Goal: Task Accomplishment & Management: Manage account settings

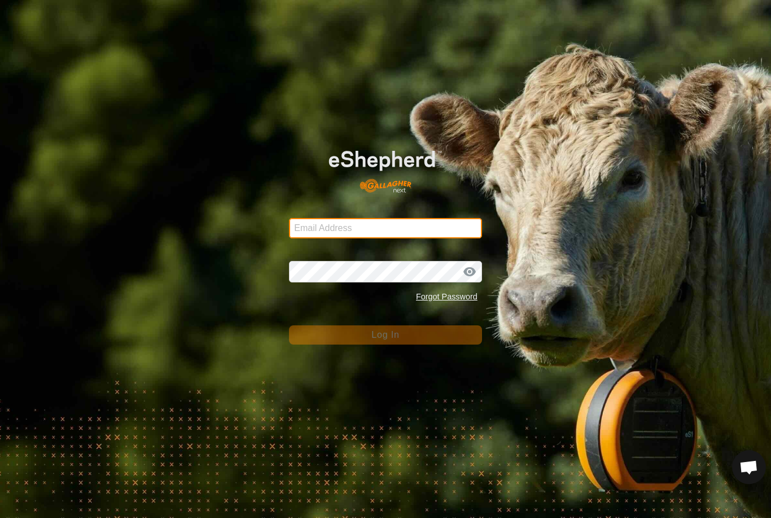
click at [412, 226] on input "Email Address" at bounding box center [385, 228] width 193 height 20
type input "[EMAIL_ADDRESS][DOMAIN_NAME]"
click at [386, 335] on button "Log In" at bounding box center [385, 334] width 193 height 19
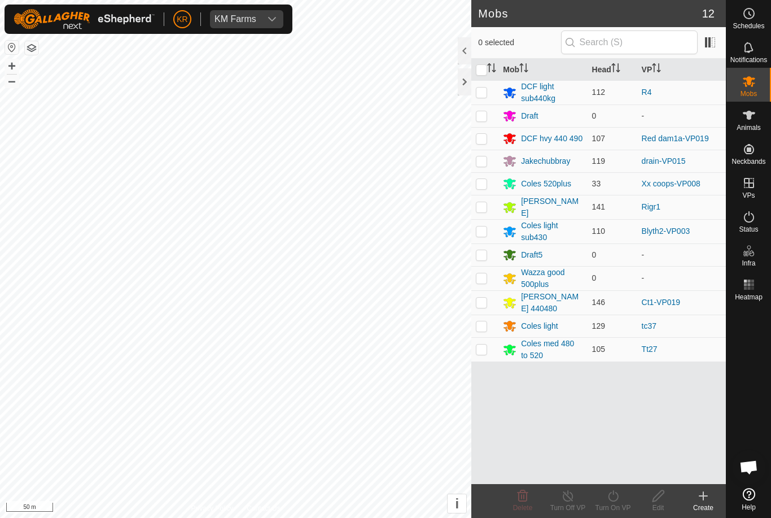
click at [488, 205] on td at bounding box center [484, 207] width 27 height 24
checkbox input "true"
click at [615, 505] on div "Turn On VP" at bounding box center [612, 507] width 45 height 10
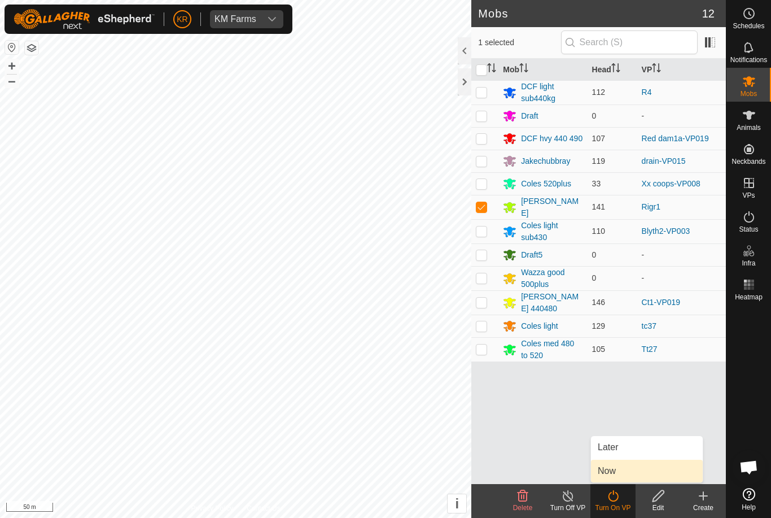
click at [642, 466] on link "Now" at bounding box center [647, 471] width 112 height 23
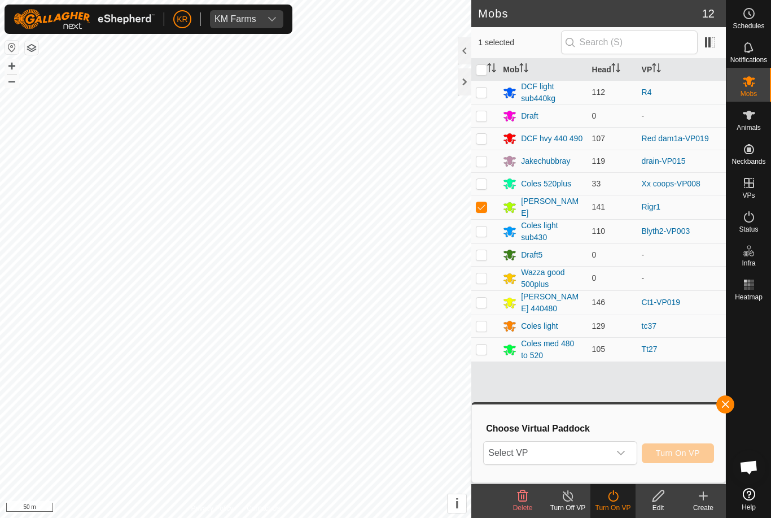
click at [608, 451] on span "Select VP" at bounding box center [546, 452] width 125 height 23
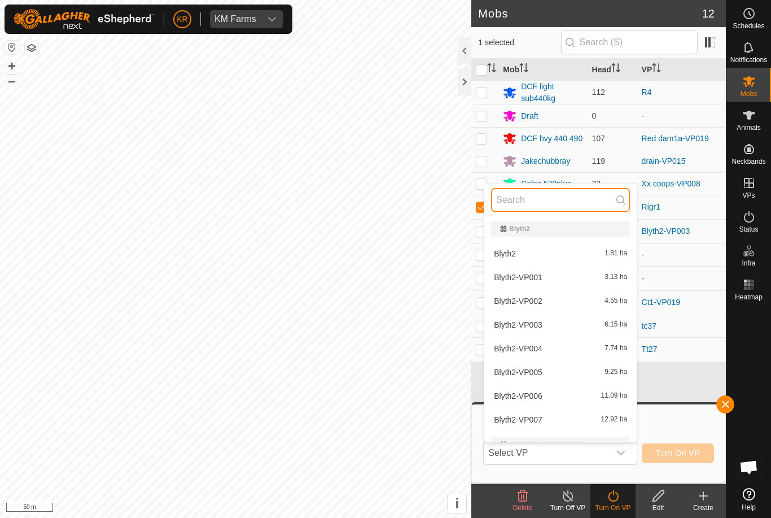
click at [539, 205] on input "text" at bounding box center [560, 200] width 139 height 24
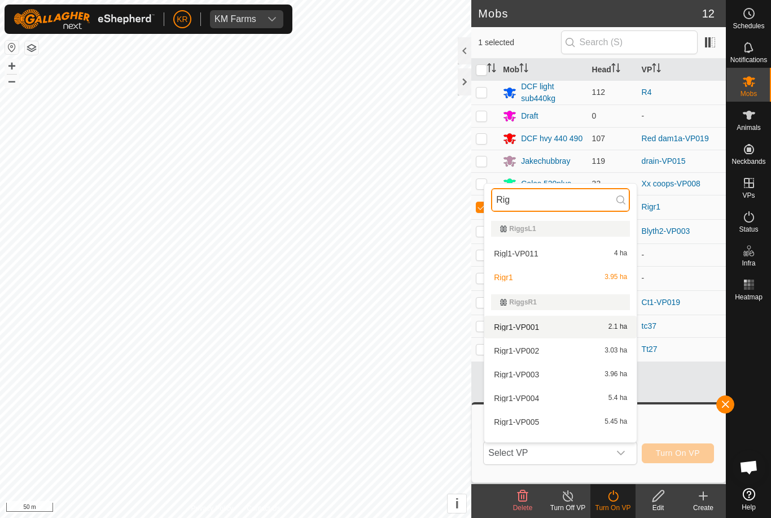
type input "Rig"
click at [536, 323] on span "Rigr1-VP001" at bounding box center [516, 327] width 45 height 8
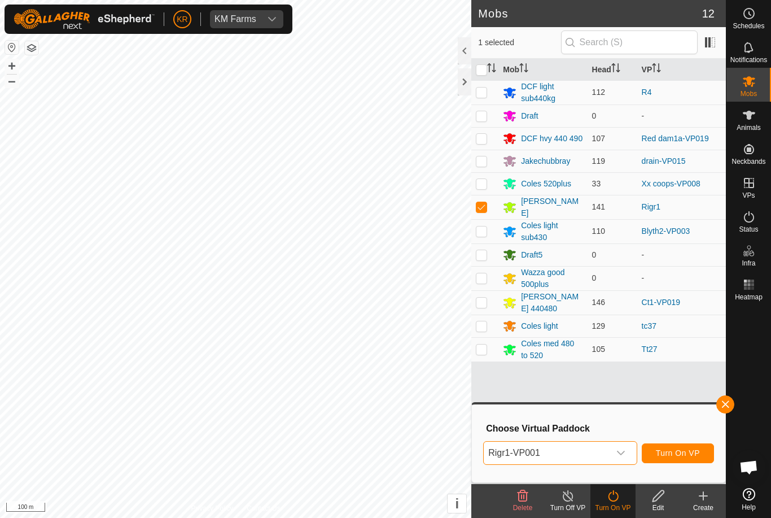
click at [690, 450] on span "Turn On VP" at bounding box center [678, 452] width 44 height 9
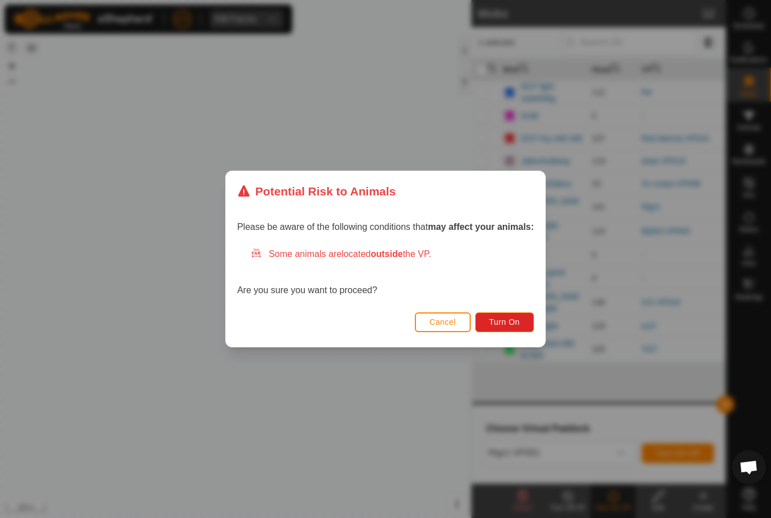
click at [506, 317] on span "Turn On" at bounding box center [504, 321] width 30 height 9
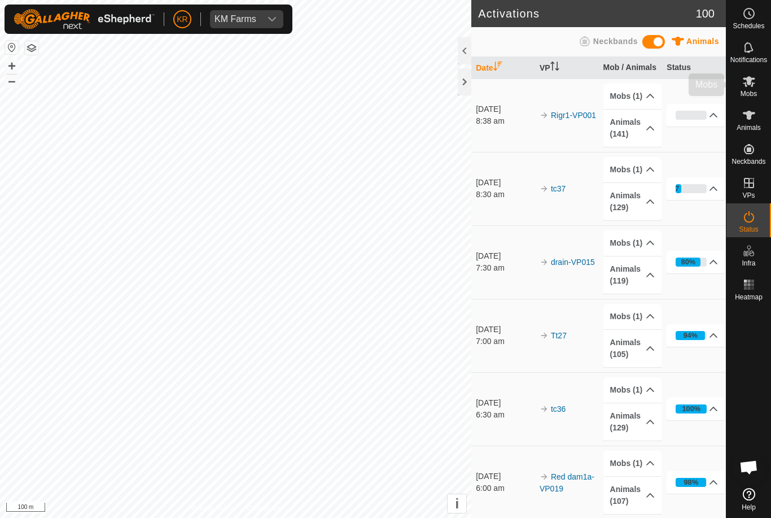
click at [758, 85] on es-mob-svg-icon at bounding box center [749, 81] width 20 height 18
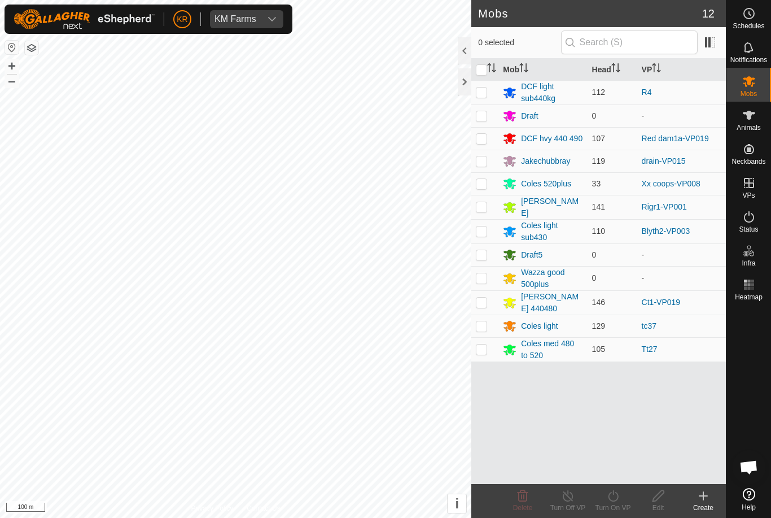
click at [486, 205] on p-checkbox at bounding box center [481, 206] width 11 height 9
checkbox input "true"
click at [624, 498] on turn-on-svg-icon at bounding box center [612, 496] width 45 height 14
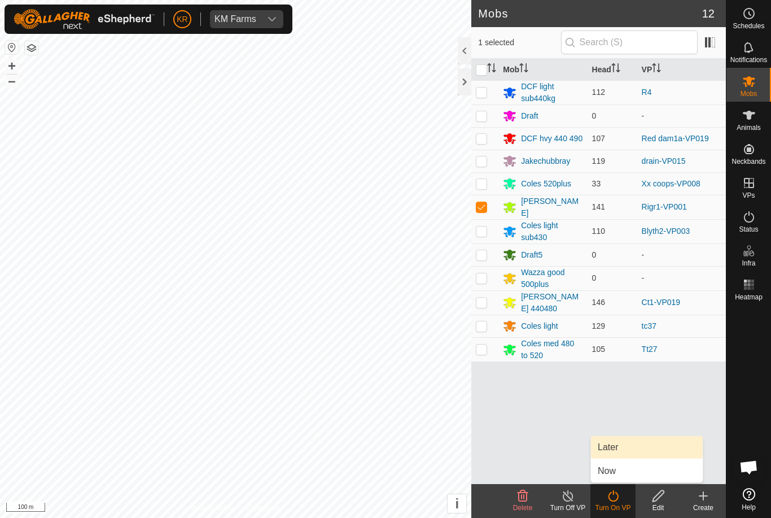
click at [623, 448] on link "Later" at bounding box center [647, 447] width 112 height 23
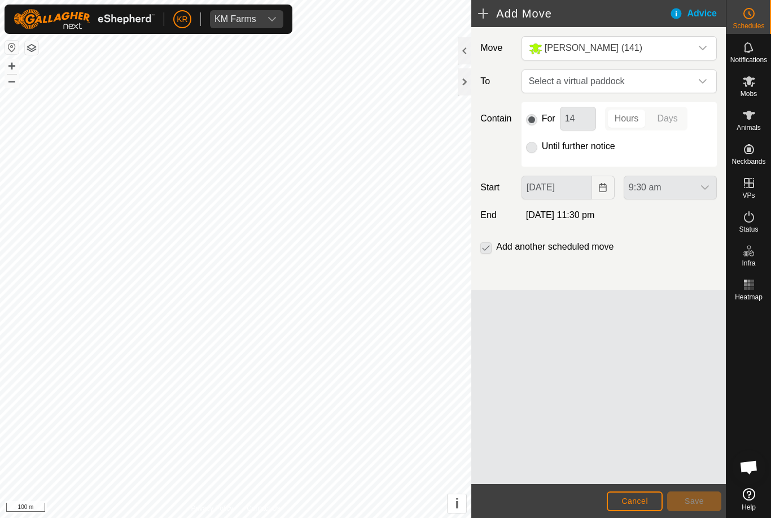
click at [689, 76] on span "Select a virtual paddock" at bounding box center [607, 81] width 167 height 23
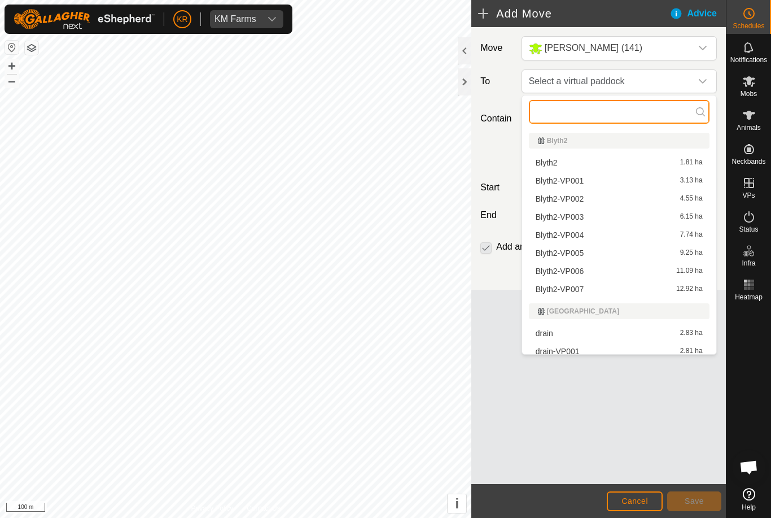
click at [592, 117] on input "text" at bounding box center [619, 112] width 181 height 24
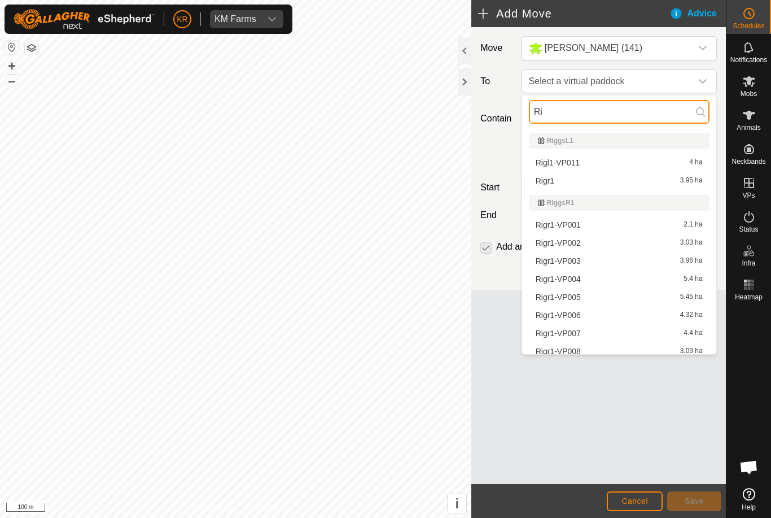
type input "Ri"
click at [580, 241] on span "Rigr1-VP002" at bounding box center [558, 243] width 45 height 8
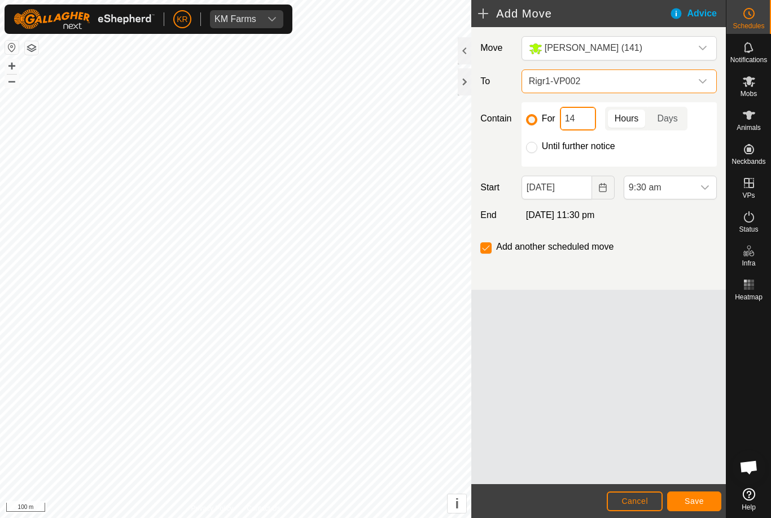
click at [577, 117] on input "14" at bounding box center [578, 119] width 36 height 24
click at [684, 189] on span "9:30 am" at bounding box center [658, 187] width 69 height 23
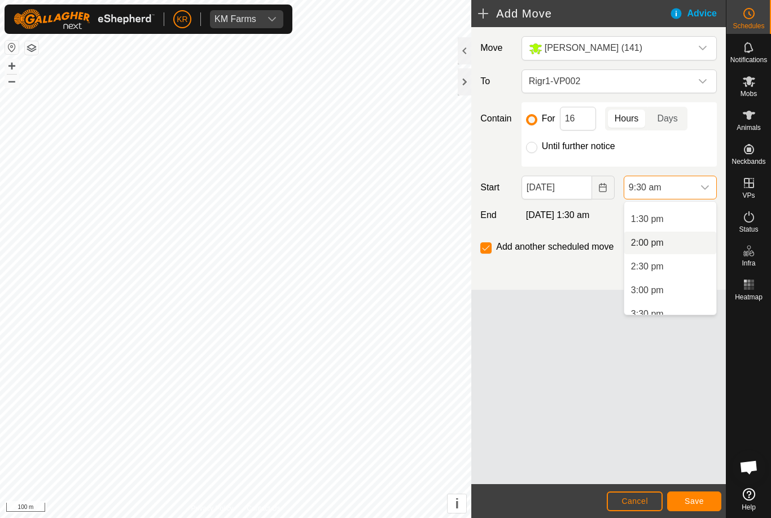
click at [673, 243] on li "2:00 pm" at bounding box center [670, 242] width 92 height 23
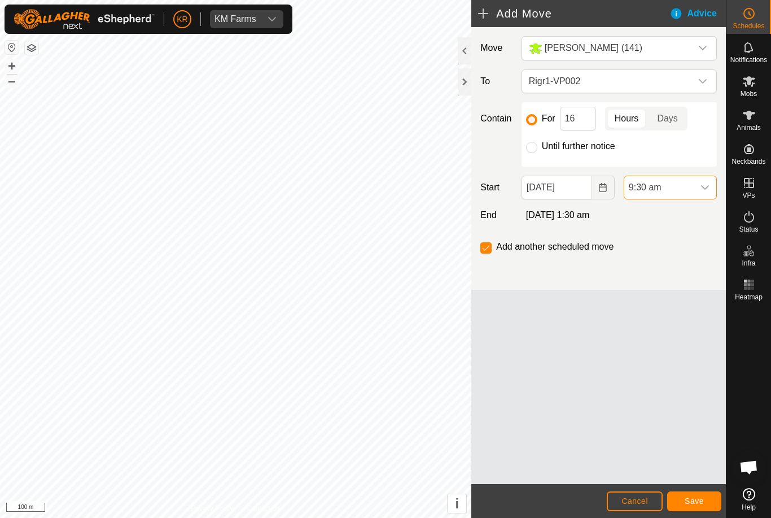
scroll to position [450, 0]
click at [698, 498] on span "Save" at bounding box center [694, 500] width 19 height 9
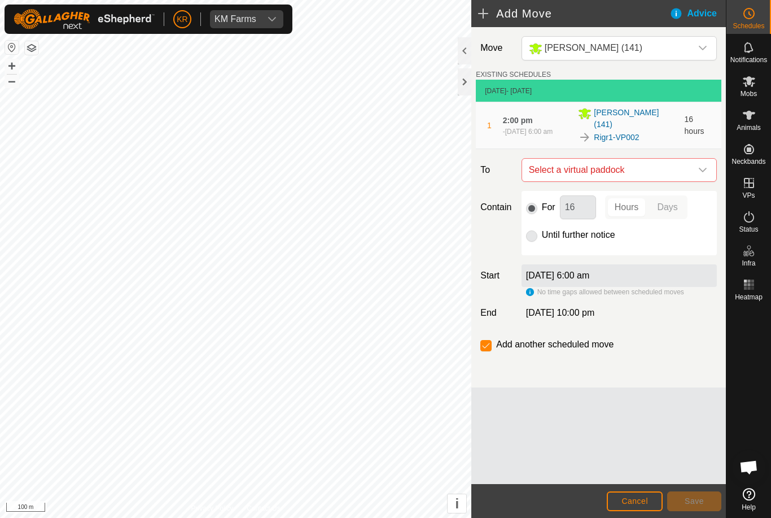
click at [689, 165] on span "Select a virtual paddock" at bounding box center [607, 170] width 167 height 23
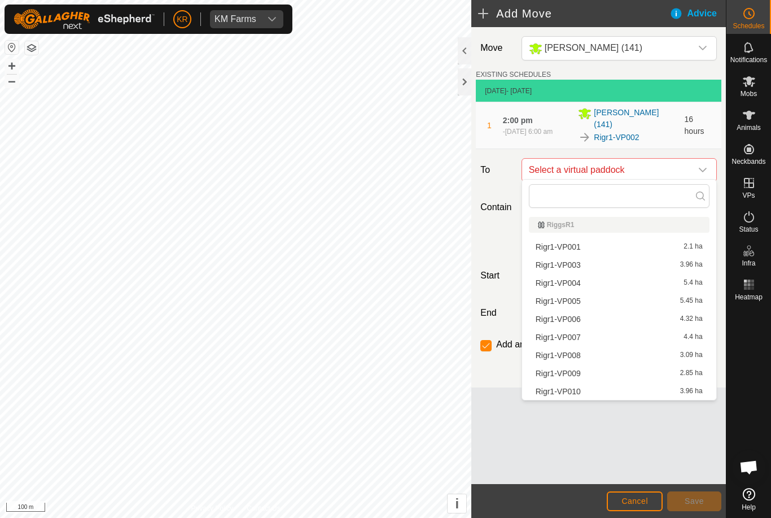
click at [585, 268] on div "Rigr1-VP003 3.96 ha" at bounding box center [619, 265] width 167 height 8
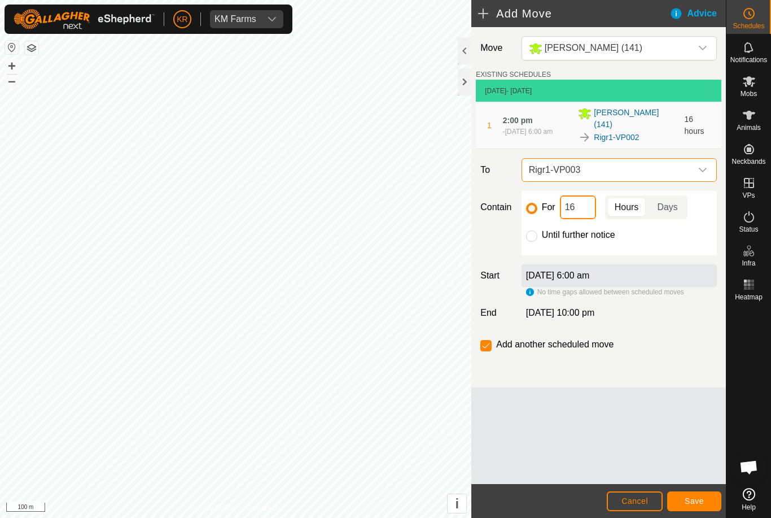
click at [584, 205] on input "16" at bounding box center [578, 207] width 36 height 24
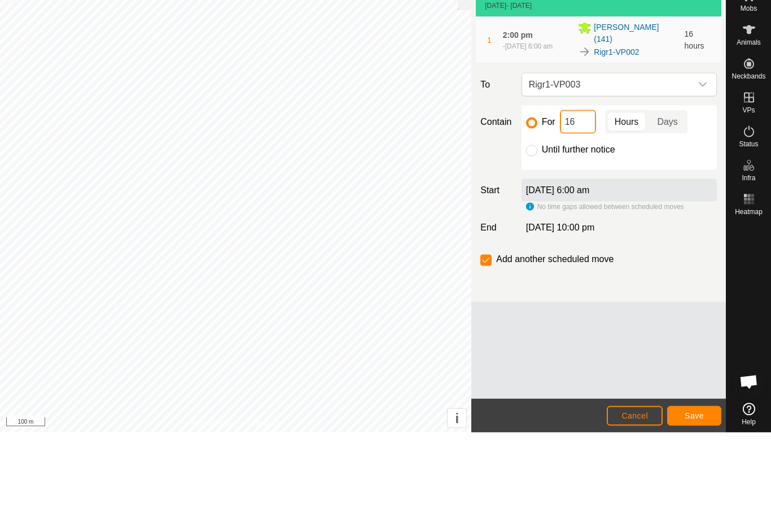
type input "1"
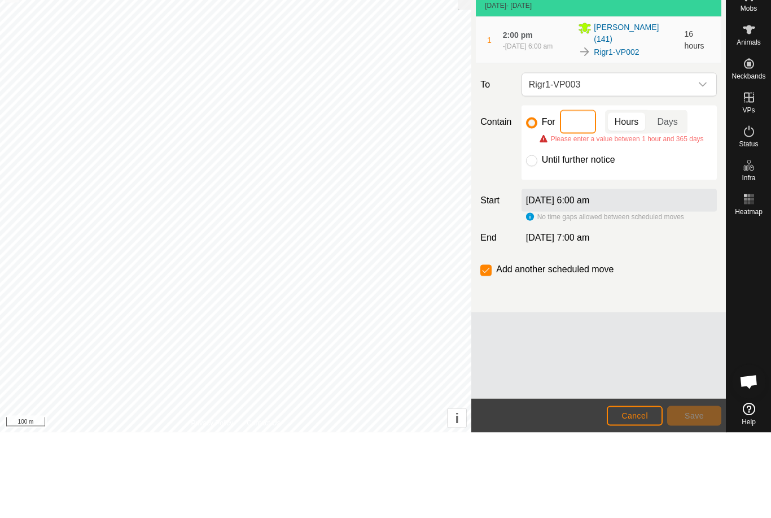
type input "8"
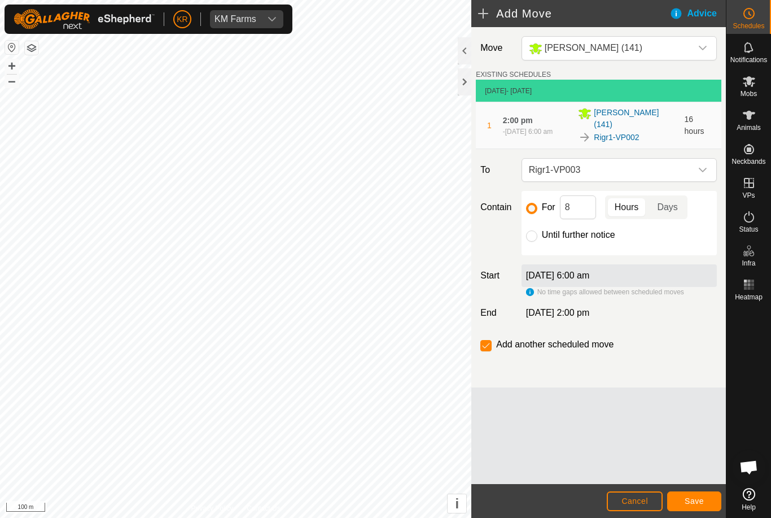
click at [693, 492] on button "Save" at bounding box center [694, 501] width 54 height 20
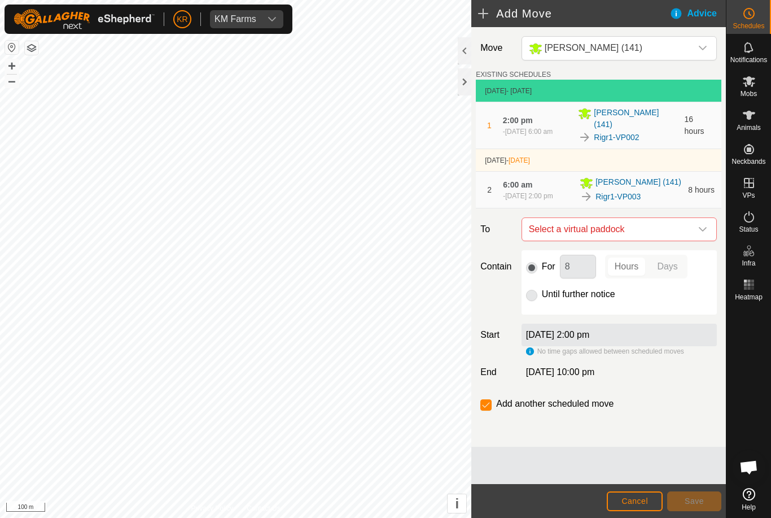
click at [698, 234] on icon "dropdown trigger" at bounding box center [702, 229] width 9 height 9
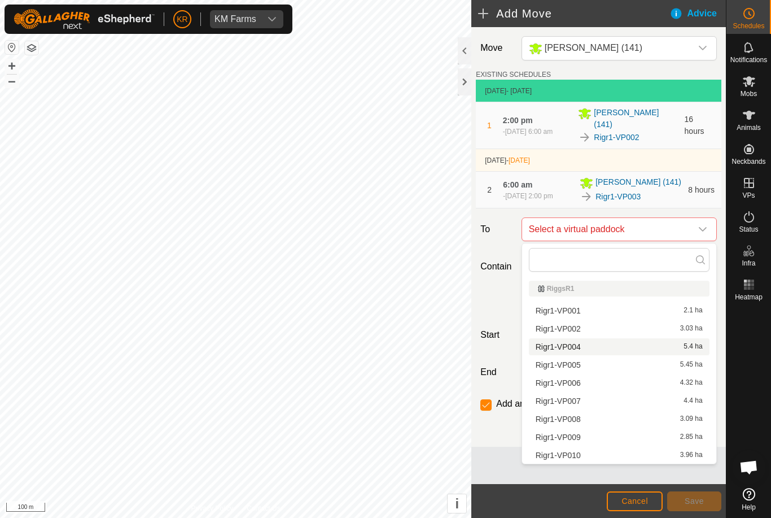
click at [596, 345] on div "Rigr1-VP004 5.4 ha" at bounding box center [619, 347] width 167 height 8
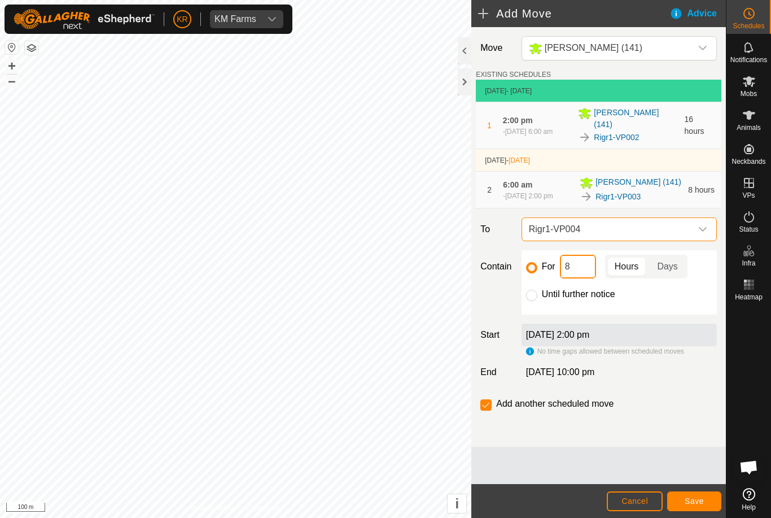
click at [576, 274] on input "8" at bounding box center [578, 267] width 36 height 24
click at [699, 500] on span "Save" at bounding box center [694, 500] width 19 height 9
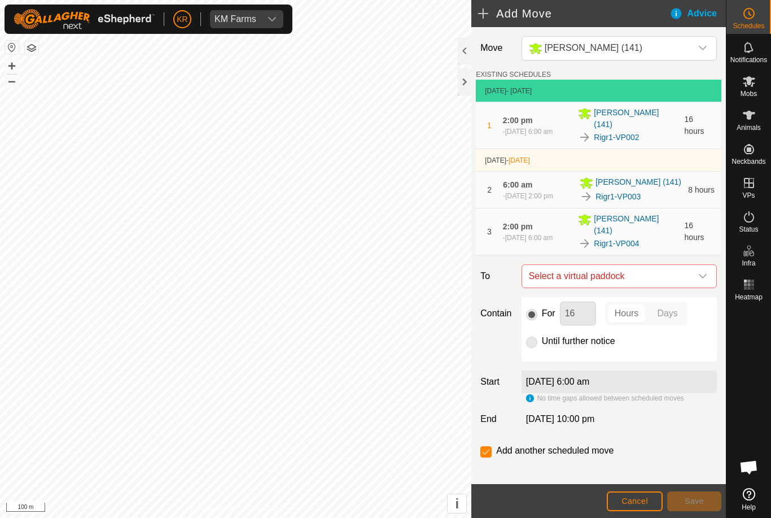
click at [699, 272] on icon "dropdown trigger" at bounding box center [702, 276] width 9 height 9
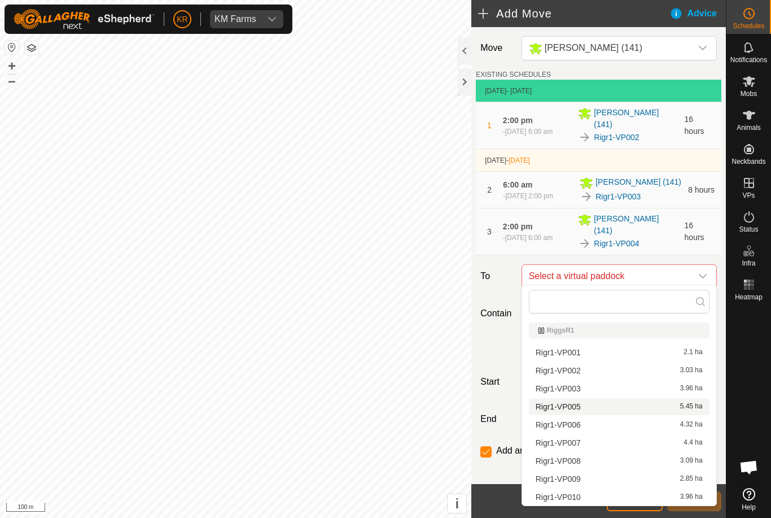
click at [619, 407] on div "Rigr1-VP005 5.45 ha" at bounding box center [619, 407] width 167 height 8
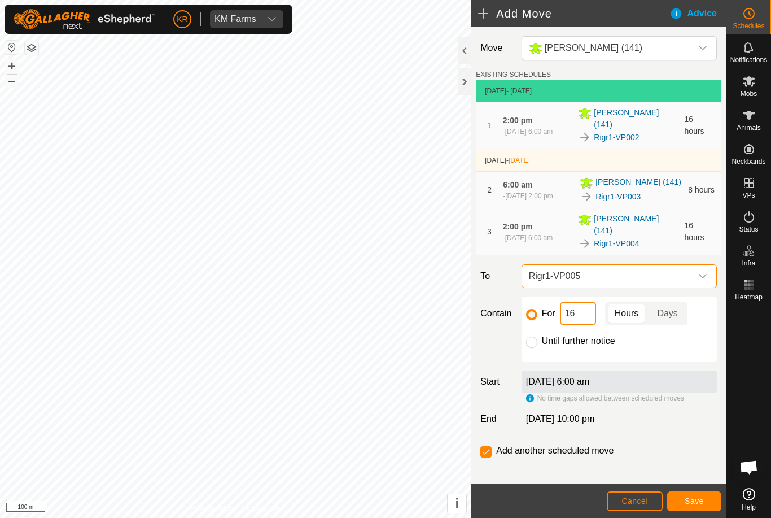
click at [587, 307] on input "16" at bounding box center [578, 313] width 36 height 24
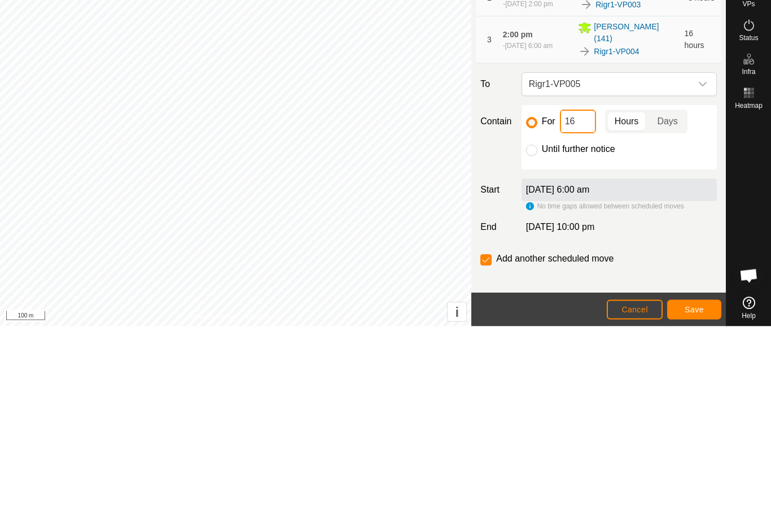
type input "1"
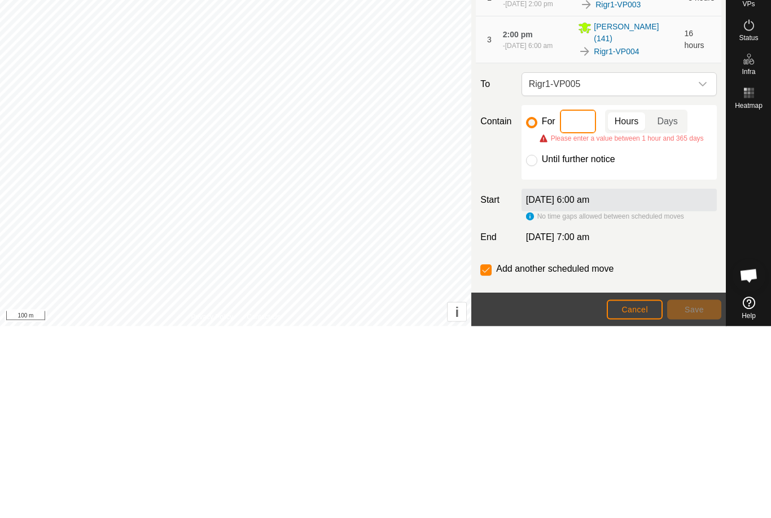
type input "8"
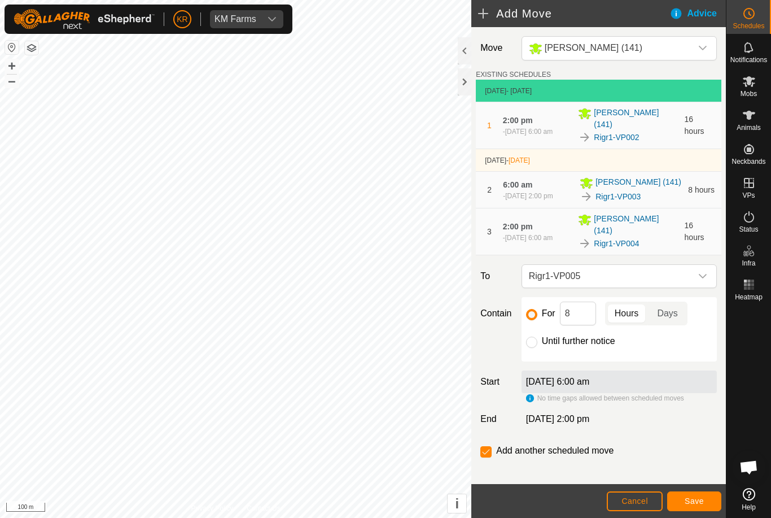
click at [711, 491] on button "Save" at bounding box center [694, 501] width 54 height 20
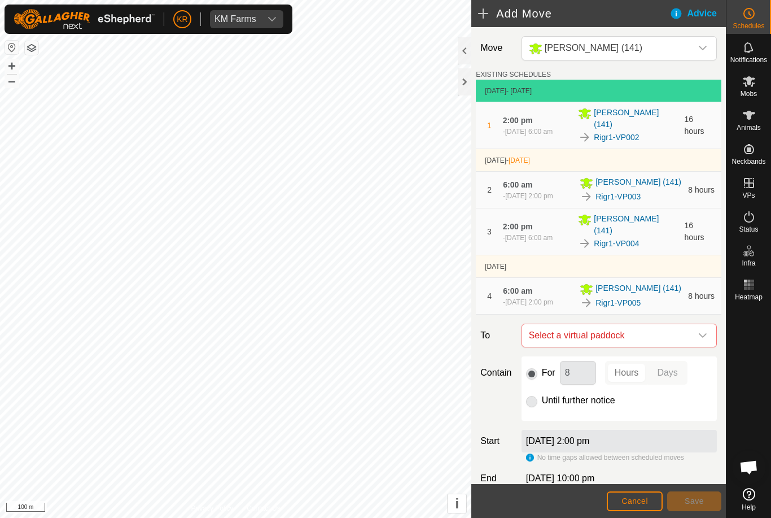
click at [698, 338] on icon "dropdown trigger" at bounding box center [702, 335] width 9 height 9
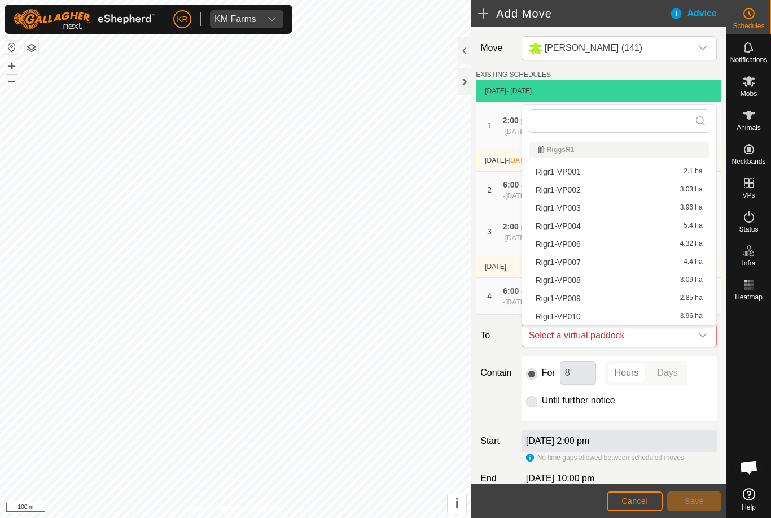
click at [592, 242] on div "Rigr1-VP006 4.32 ha" at bounding box center [619, 244] width 167 height 8
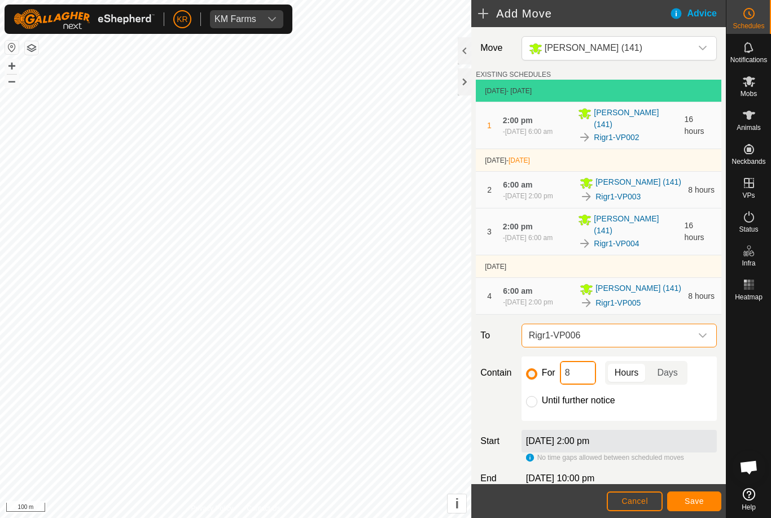
click at [587, 372] on input "8" at bounding box center [578, 373] width 36 height 24
click at [688, 502] on span "Save" at bounding box center [694, 500] width 19 height 9
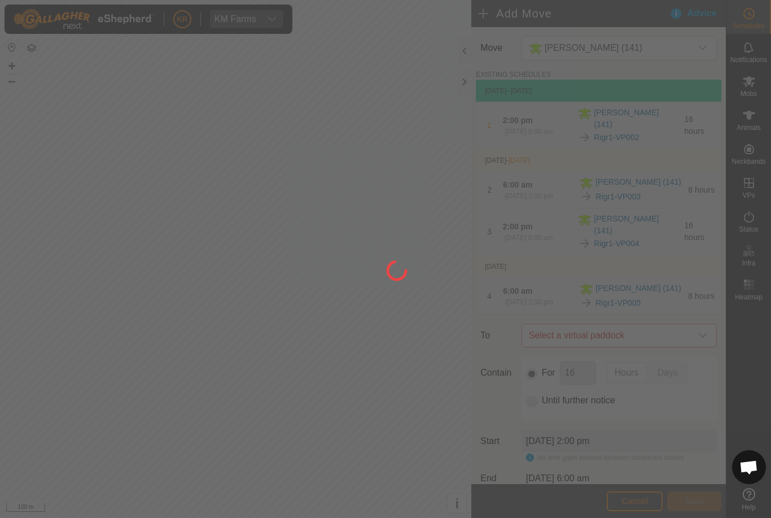
click at [4, 198] on div at bounding box center [385, 259] width 771 height 518
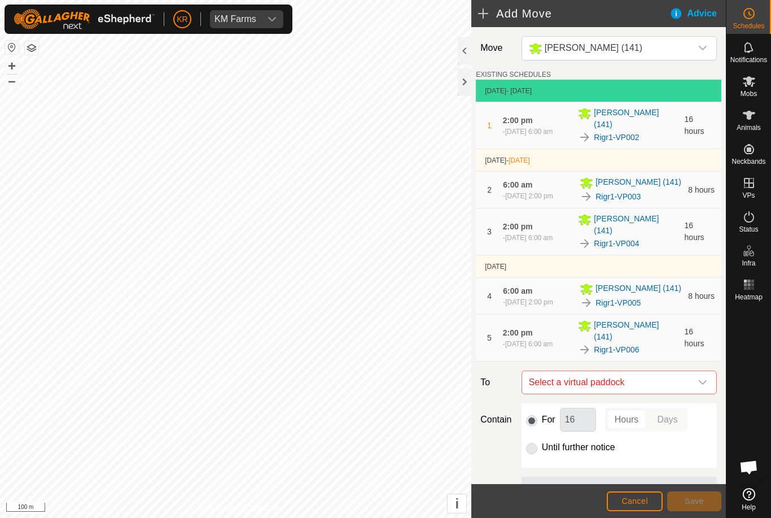
click at [690, 375] on span "Select a virtual paddock" at bounding box center [607, 382] width 167 height 23
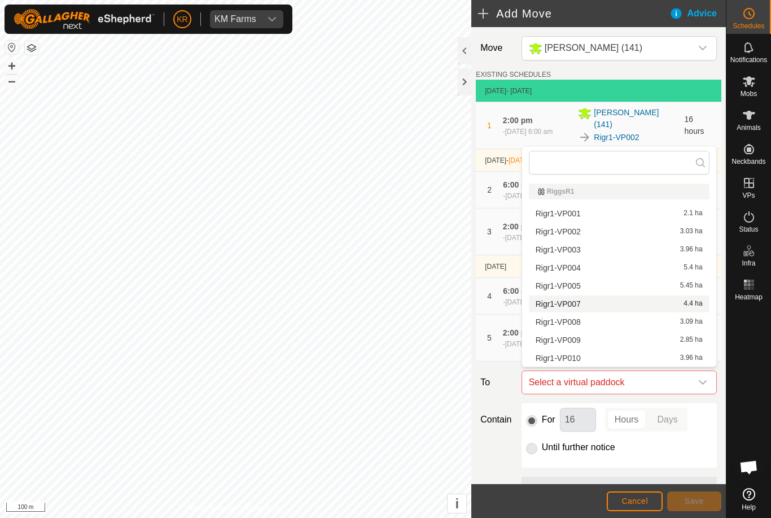
click at [666, 307] on div "Rigr1-VP007 4.4 ha" at bounding box center [619, 304] width 167 height 8
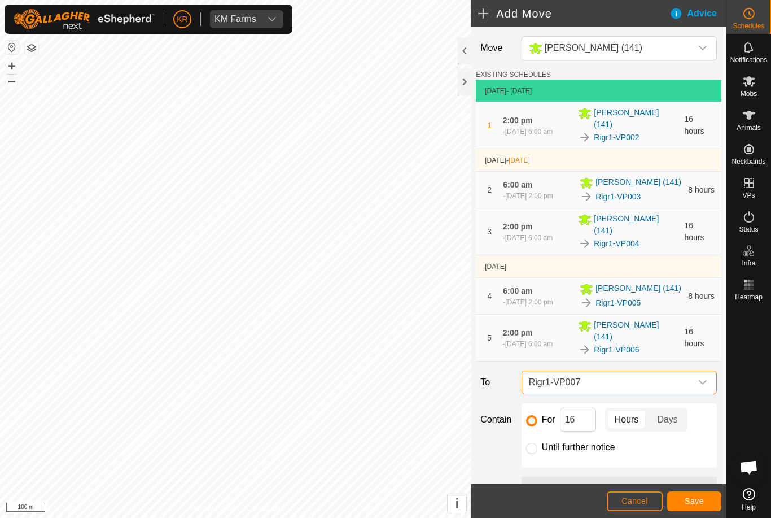
click at [626, 381] on span "Rigr1-VP007" at bounding box center [607, 382] width 167 height 23
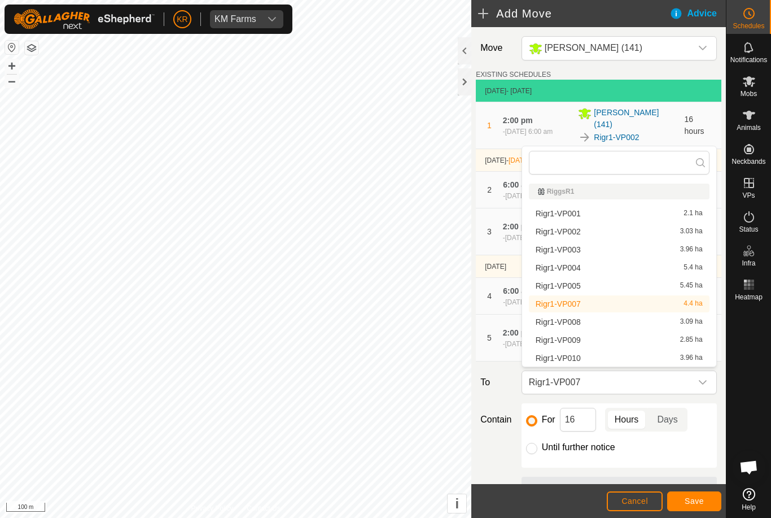
click at [698, 435] on div "For 16 Hours Days Until further notice" at bounding box center [619, 435] width 195 height 64
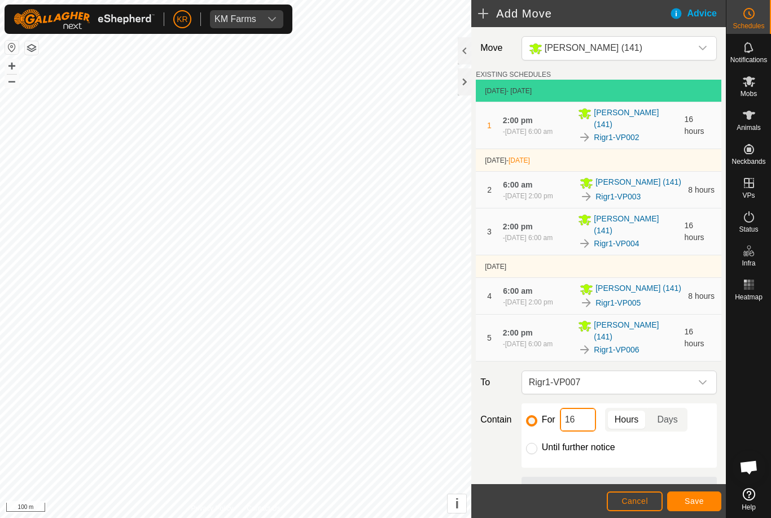
click at [586, 413] on input "16" at bounding box center [578, 420] width 36 height 24
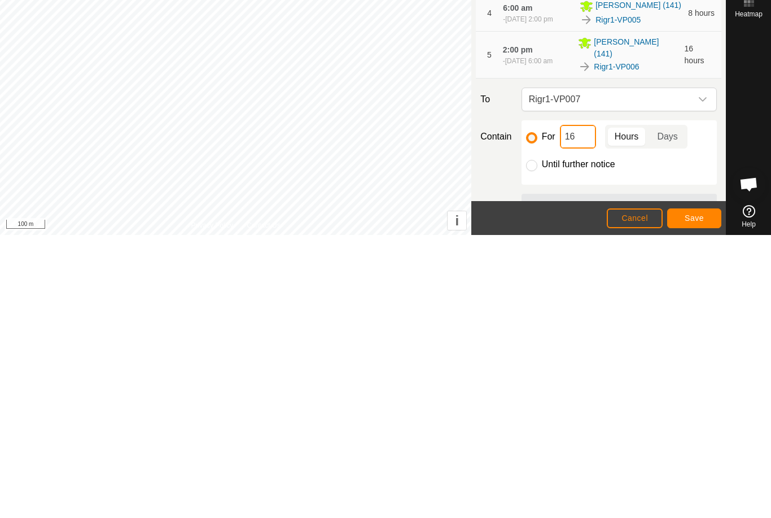
type input "1"
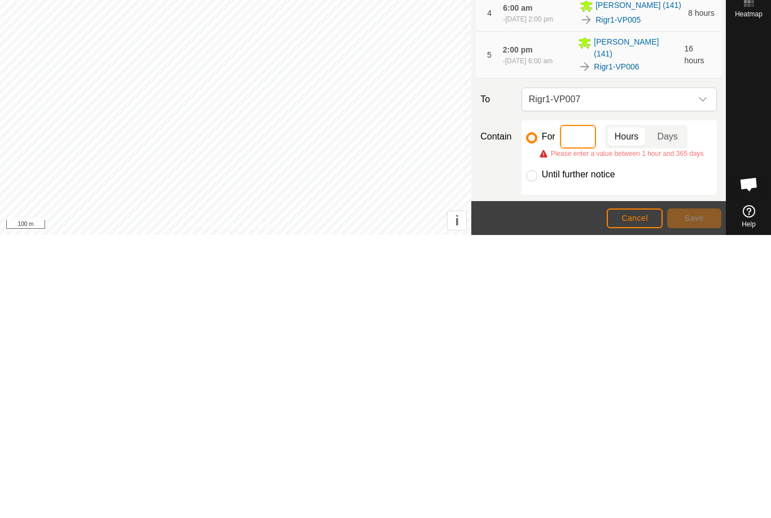
type input "8"
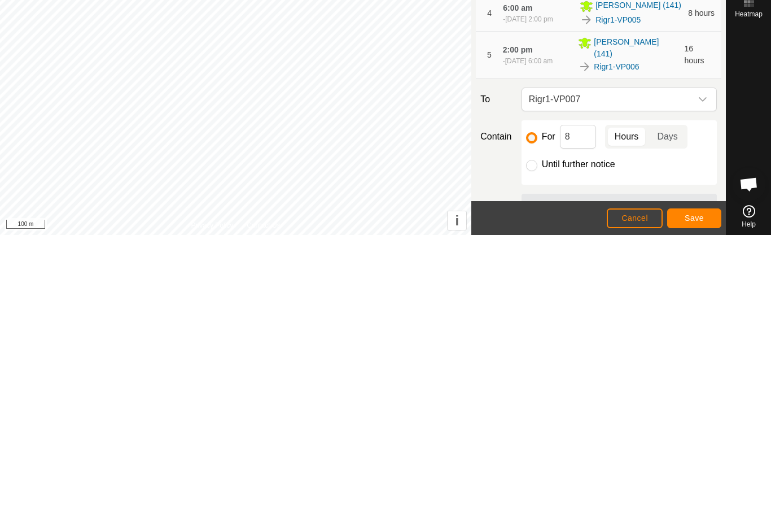
click at [696, 496] on span "Save" at bounding box center [694, 500] width 19 height 9
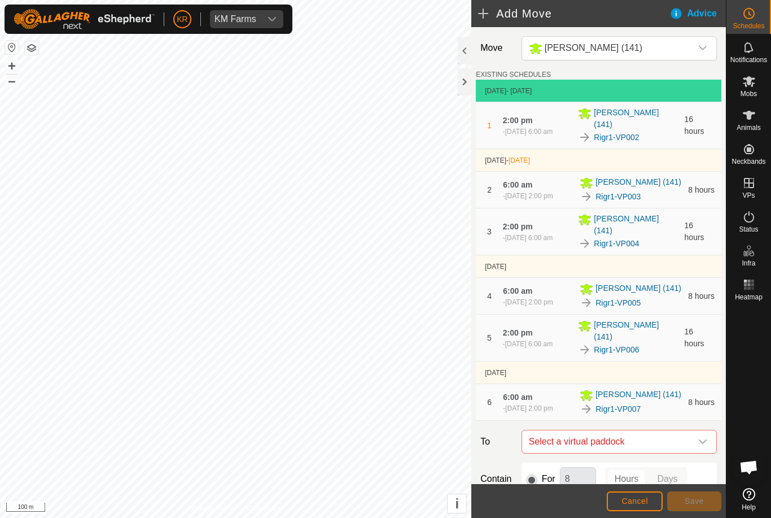
click at [690, 439] on span "Select a virtual paddock" at bounding box center [607, 441] width 167 height 23
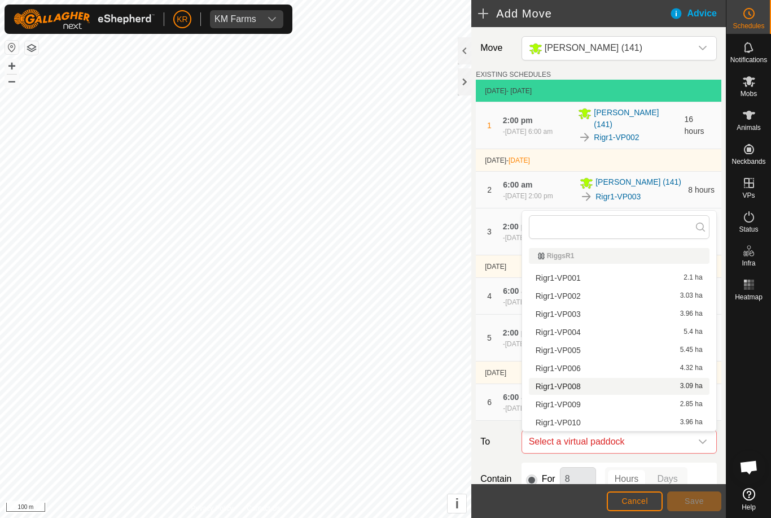
click at [601, 388] on div "Rigr1-VP008 3.09 ha" at bounding box center [619, 386] width 167 height 8
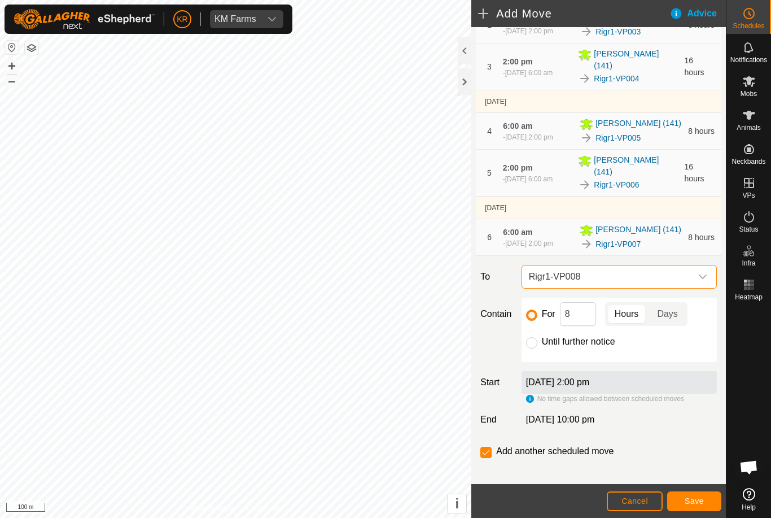
scroll to position [170, 0]
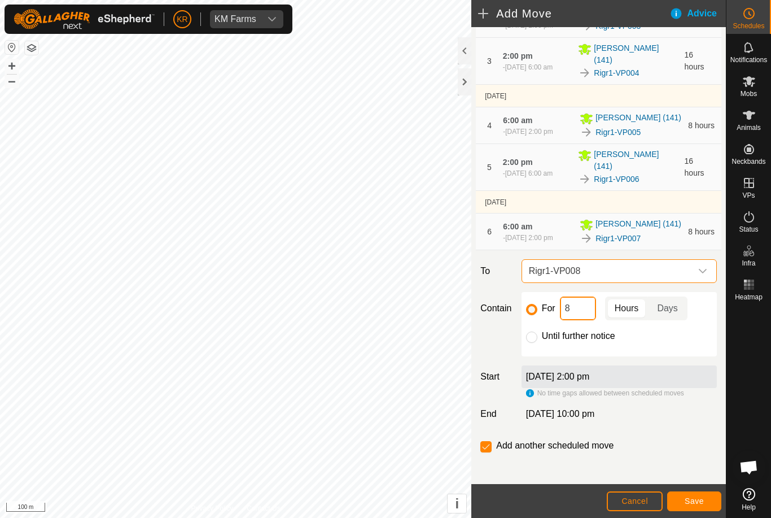
click at [584, 317] on input "8" at bounding box center [578, 308] width 36 height 24
click at [704, 498] on button "Save" at bounding box center [694, 501] width 54 height 20
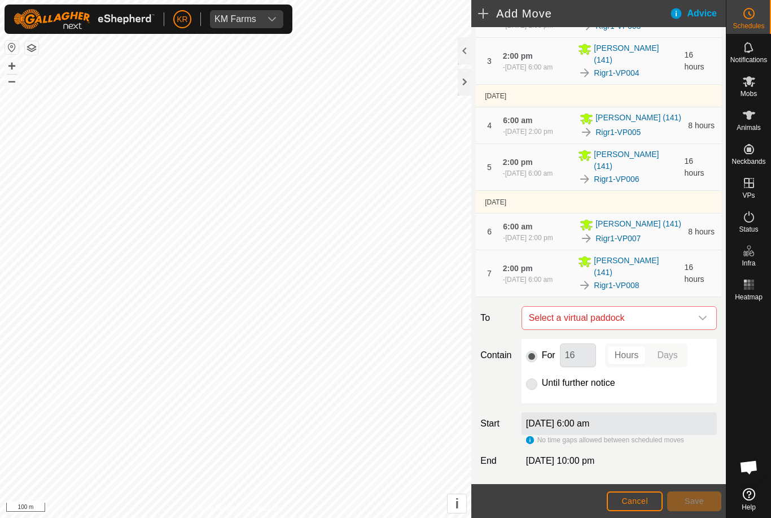
click at [690, 310] on span "Select a virtual paddock" at bounding box center [607, 318] width 167 height 23
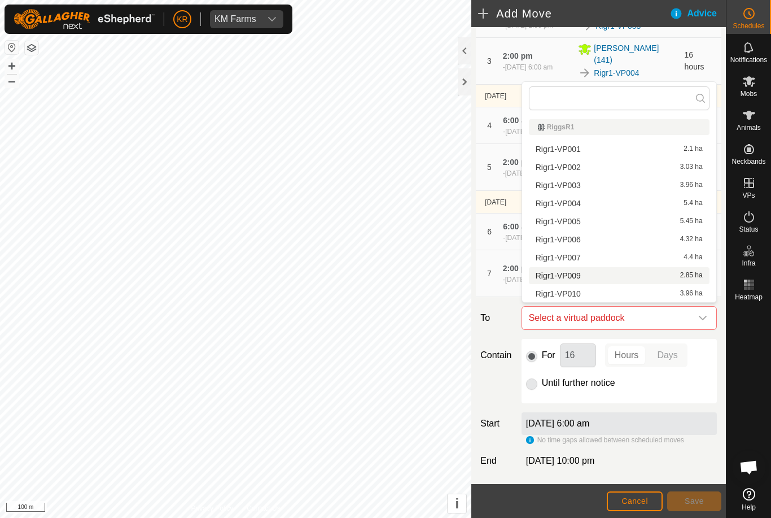
click at [612, 278] on div "Rigr1-VP009 2.85 ha" at bounding box center [619, 276] width 167 height 8
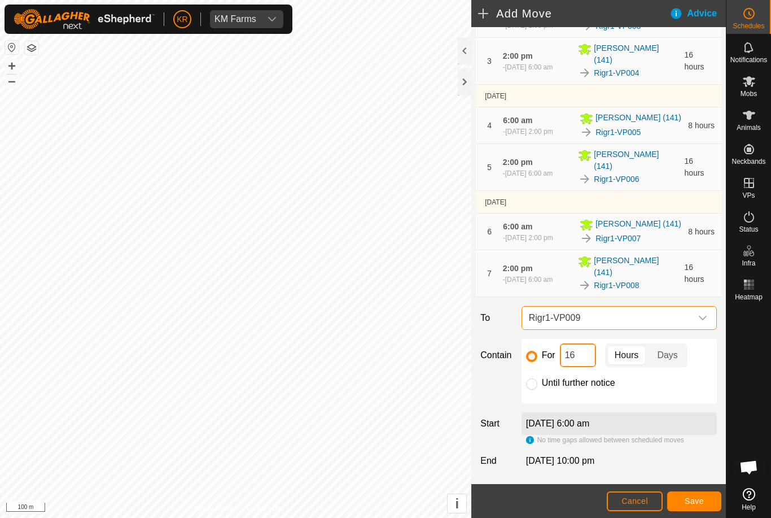
click at [596, 351] on input "16" at bounding box center [578, 355] width 36 height 24
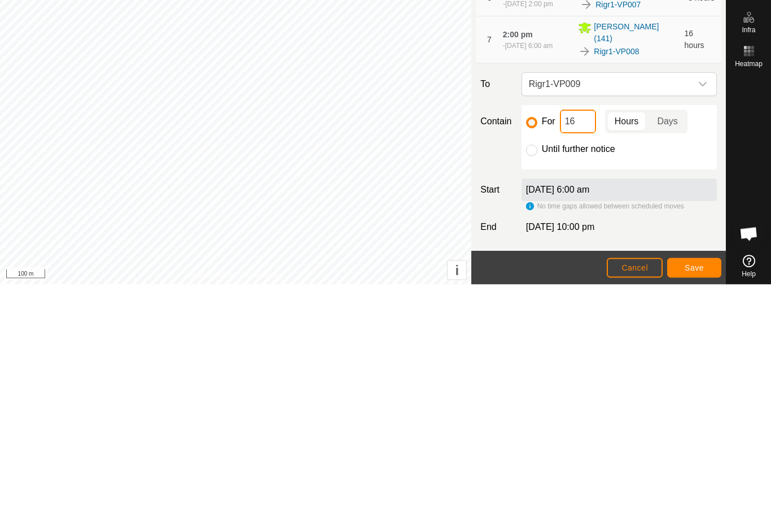
type input "1"
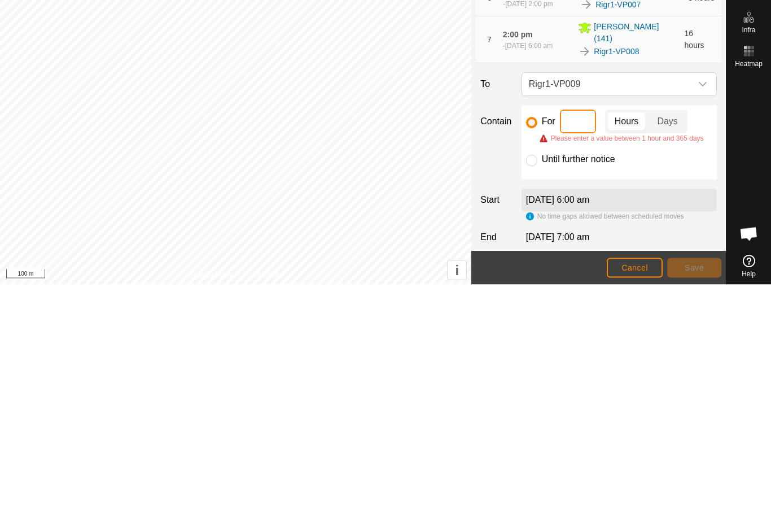
type input "8"
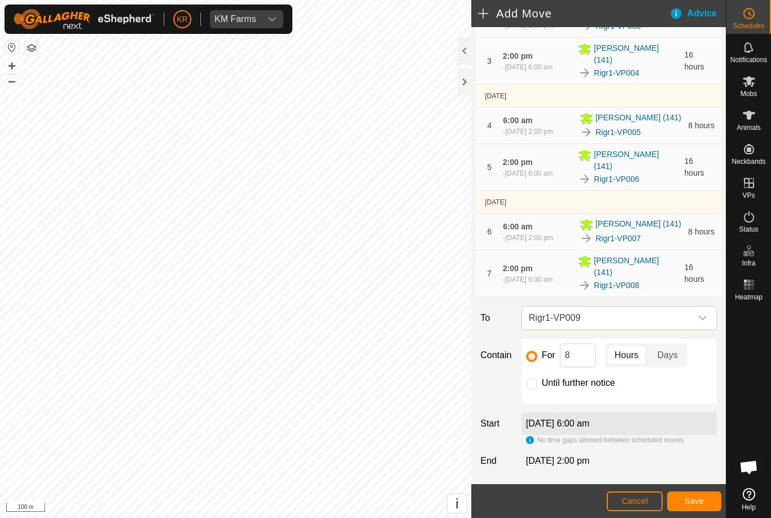
click at [696, 493] on button "Save" at bounding box center [694, 501] width 54 height 20
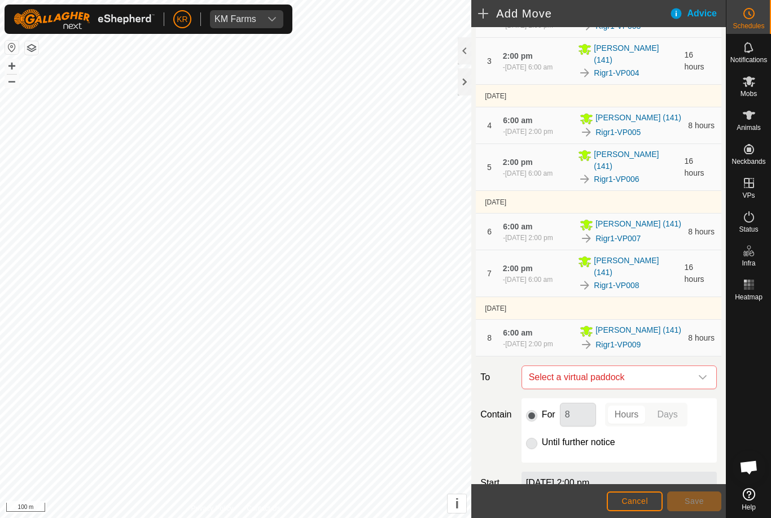
click at [687, 375] on span "Select a virtual paddock" at bounding box center [607, 377] width 167 height 23
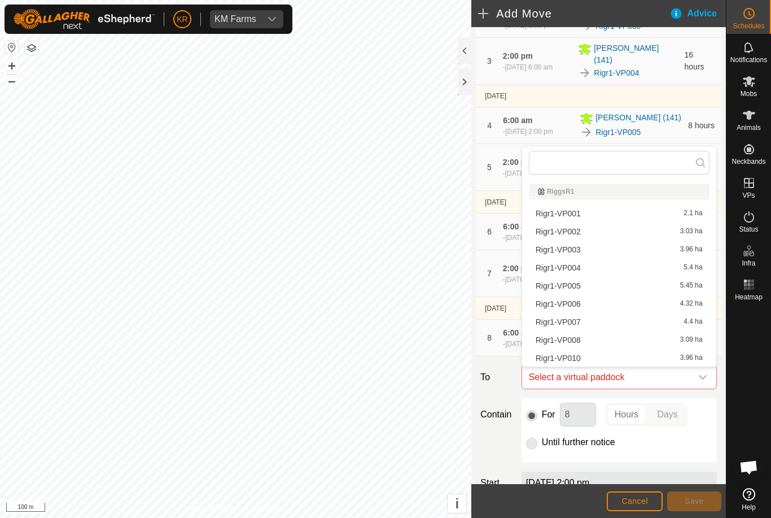
click at [606, 357] on div "Rigr1-VP010 3.96 ha" at bounding box center [619, 358] width 167 height 8
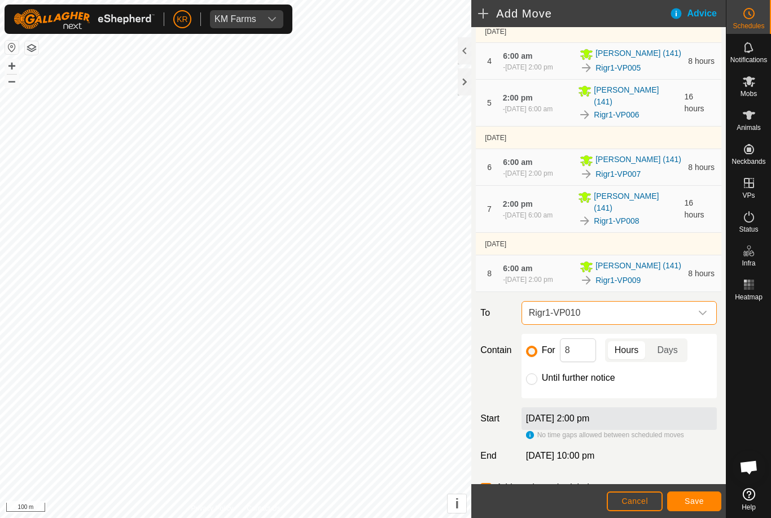
scroll to position [264, 0]
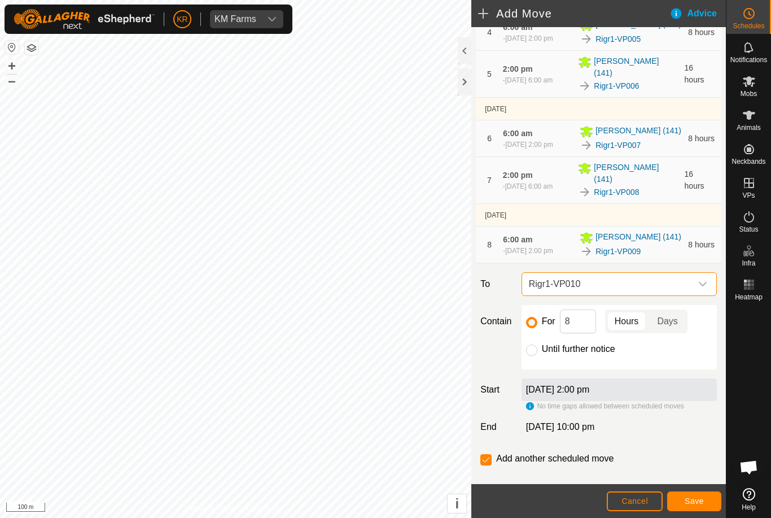
click at [536, 351] on input "Until further notice" at bounding box center [531, 349] width 11 height 11
radio input "true"
checkbox input "false"
click at [700, 497] on span "Save" at bounding box center [694, 500] width 19 height 9
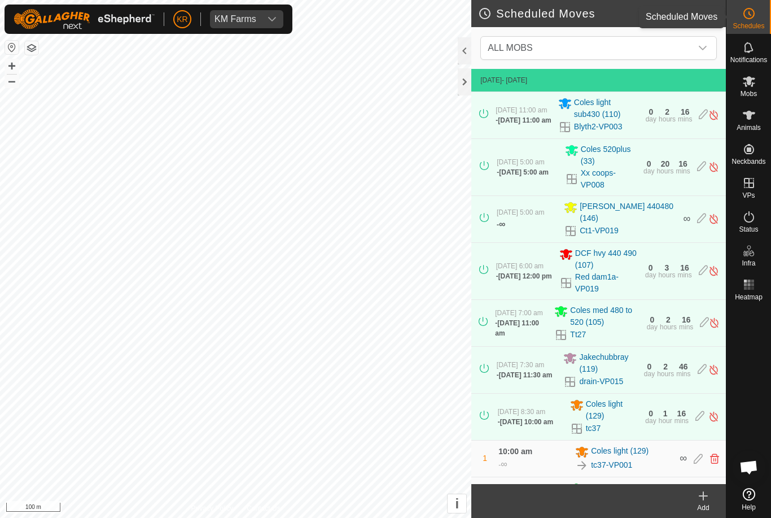
click at [759, 11] on es-schedule-vp-svg-icon at bounding box center [749, 14] width 20 height 18
click at [683, 49] on span "ALL MOBS" at bounding box center [587, 48] width 208 height 23
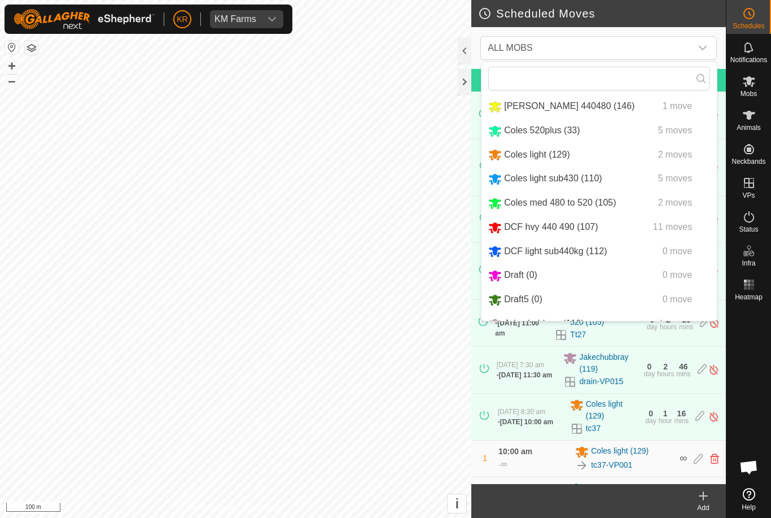
click at [561, 155] on span "Coles light (129)" at bounding box center [537, 155] width 66 height 10
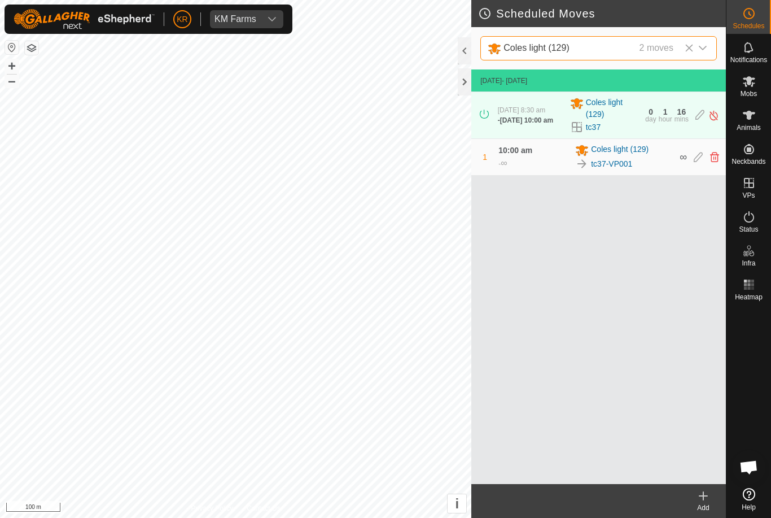
click at [616, 156] on span "Coles light (129)" at bounding box center [620, 150] width 58 height 14
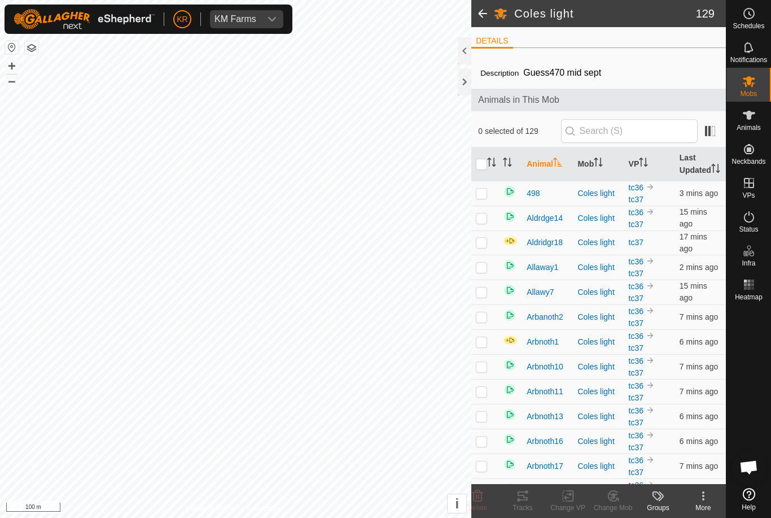
click at [610, 156] on th "Mob" at bounding box center [598, 164] width 51 height 34
click at [757, 18] on es-schedule-vp-svg-icon at bounding box center [749, 14] width 20 height 18
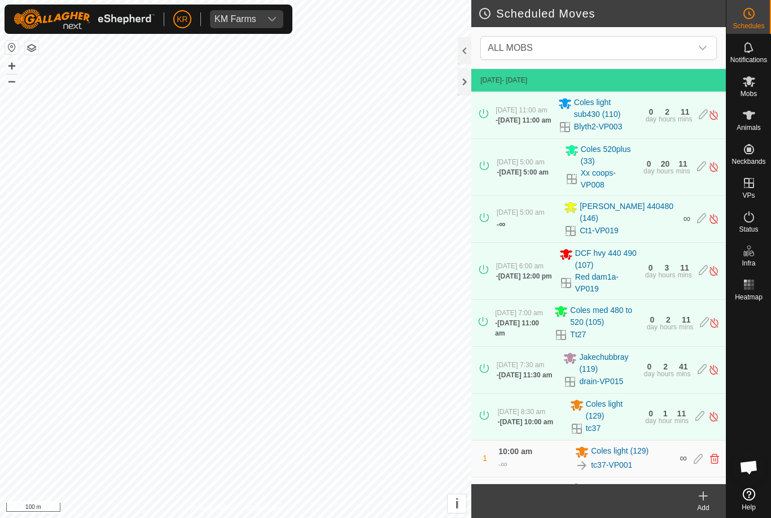
click at [684, 43] on span "ALL MOBS" at bounding box center [587, 48] width 208 height 23
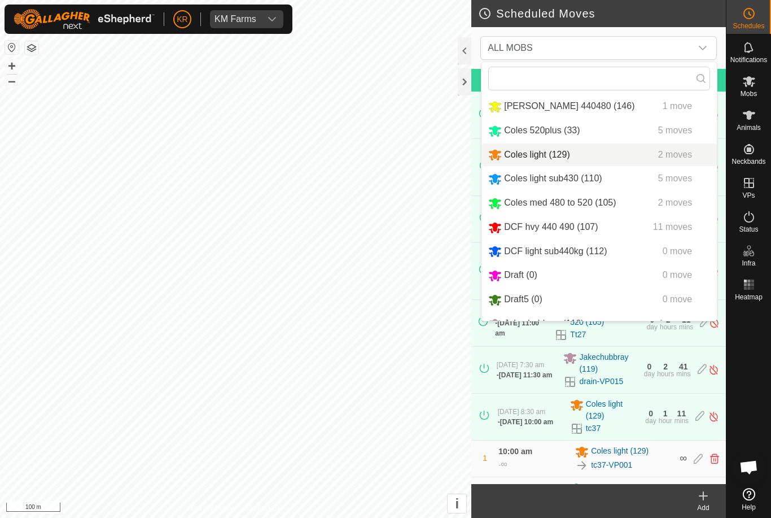
click at [554, 155] on span "Coles light (129)" at bounding box center [537, 155] width 66 height 10
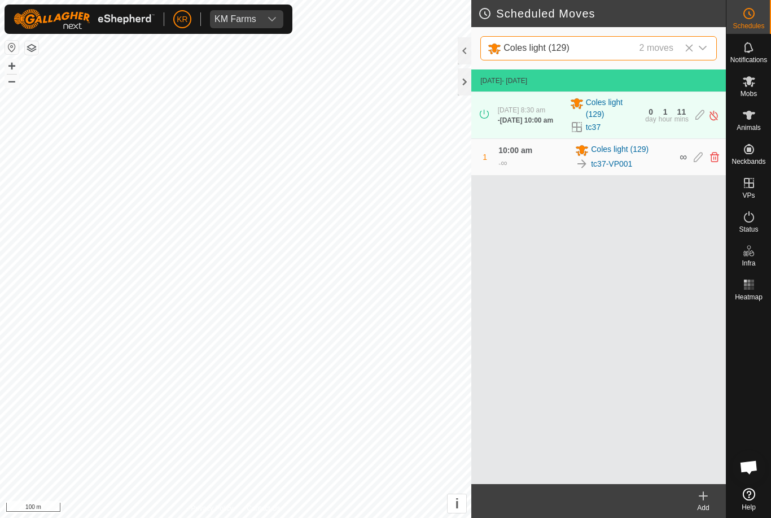
click at [609, 169] on link "tc37-VP001" at bounding box center [611, 164] width 41 height 12
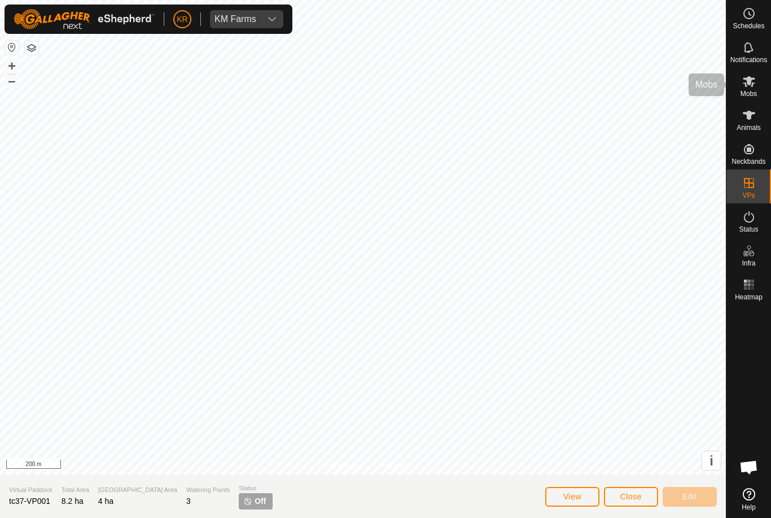
click at [754, 81] on icon at bounding box center [749, 82] width 14 height 14
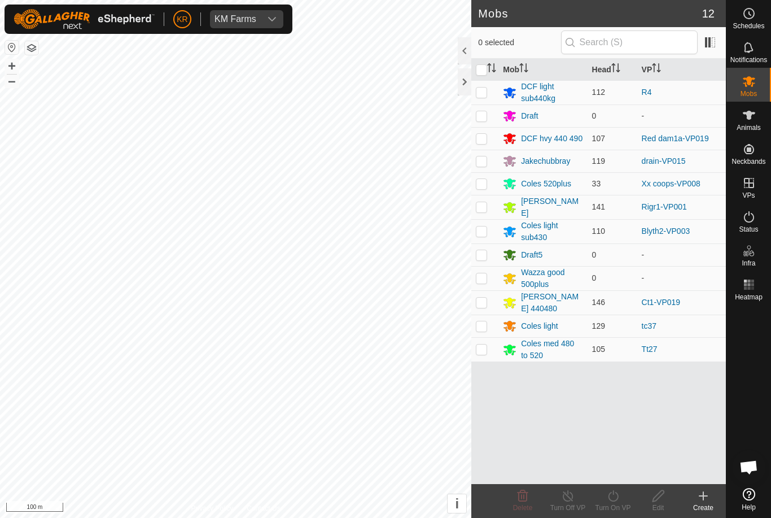
click at [487, 301] on p-checkbox at bounding box center [481, 302] width 11 height 9
click at [481, 298] on p-checkbox at bounding box center [481, 302] width 11 height 9
checkbox input "false"
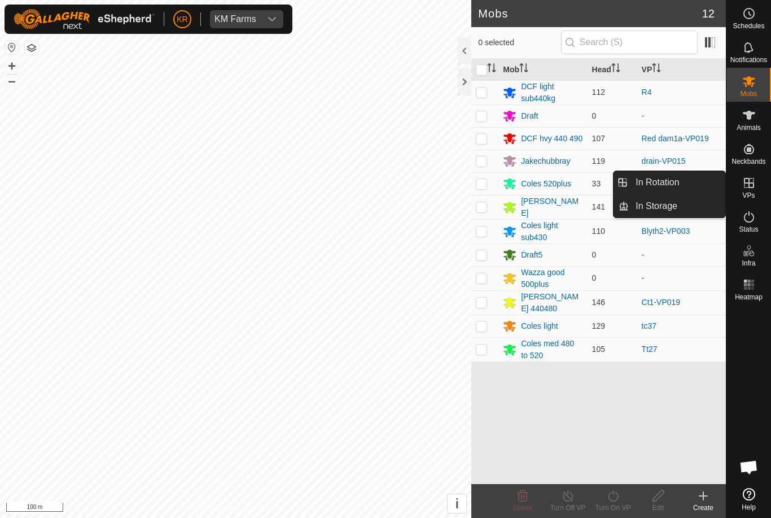
click at [697, 187] on link "In Rotation" at bounding box center [677, 182] width 97 height 23
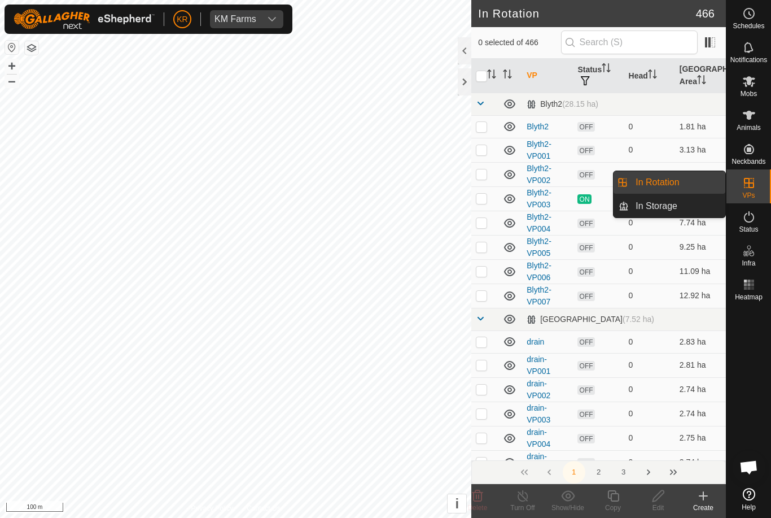
click at [677, 185] on span "In Rotation" at bounding box center [657, 183] width 43 height 14
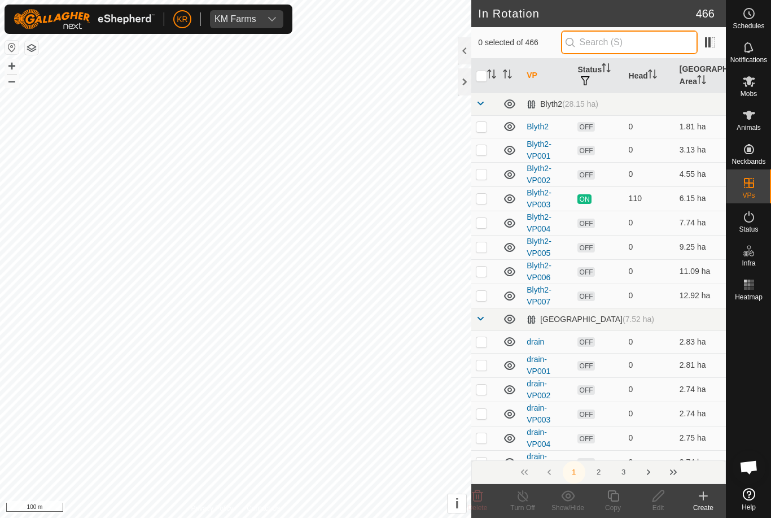
click at [643, 44] on input "text" at bounding box center [629, 42] width 137 height 24
click at [629, 47] on input "text" at bounding box center [629, 42] width 137 height 24
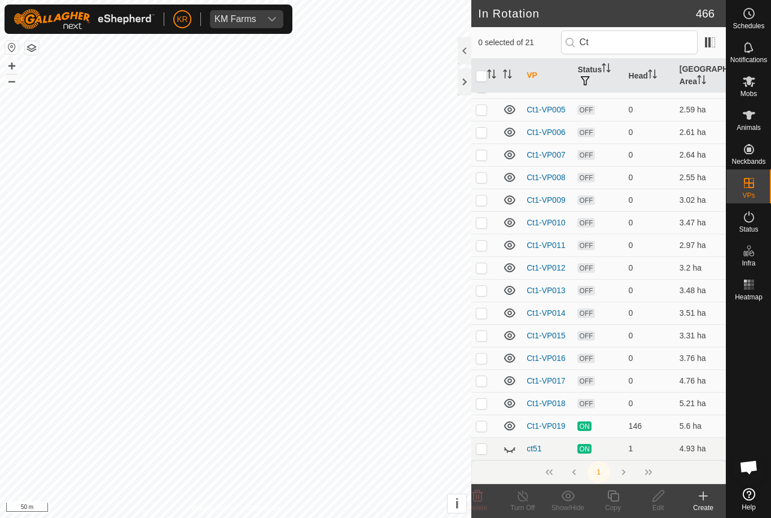
scroll to position [129, 0]
click at [510, 447] on tbody "Clover trials (14.48 ha) Ct1 OFF 0 1.6 ha Ct1-VP001 OFF 0 2.01 ha Ct1-VP002 OFF…" at bounding box center [598, 211] width 255 height 497
click at [665, 43] on input "Ct" at bounding box center [629, 42] width 137 height 24
type input "C"
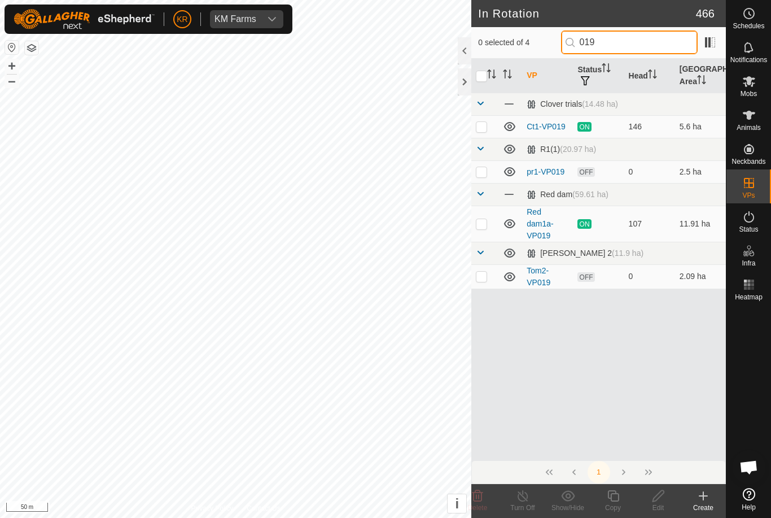
type input "019"
click at [483, 120] on td at bounding box center [484, 126] width 27 height 23
checkbox input "true"
click at [614, 496] on icon at bounding box center [613, 496] width 14 height 14
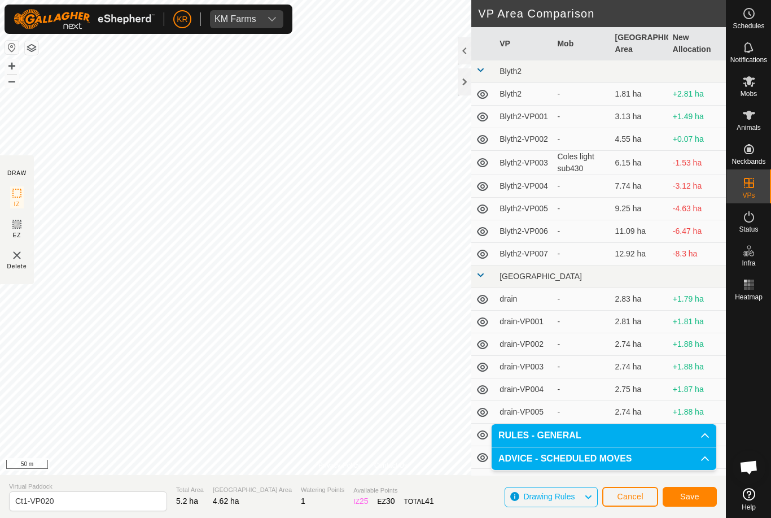
click at [695, 493] on span "Save" at bounding box center [689, 496] width 19 height 9
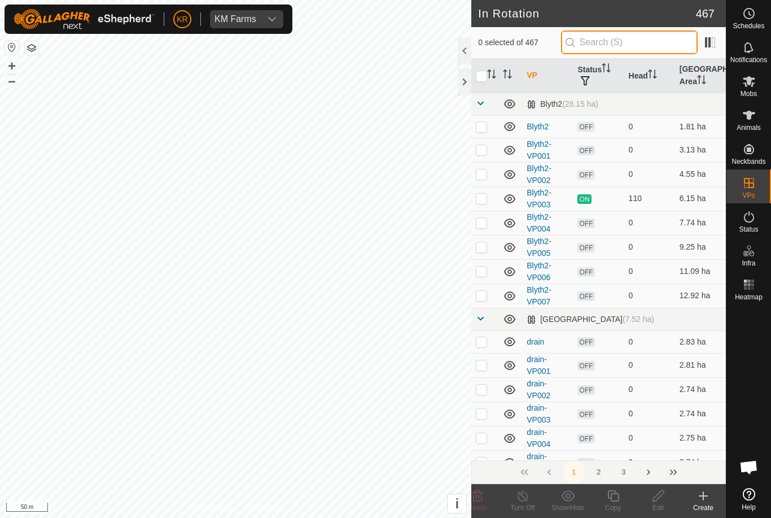
click at [633, 42] on input "text" at bounding box center [629, 42] width 137 height 24
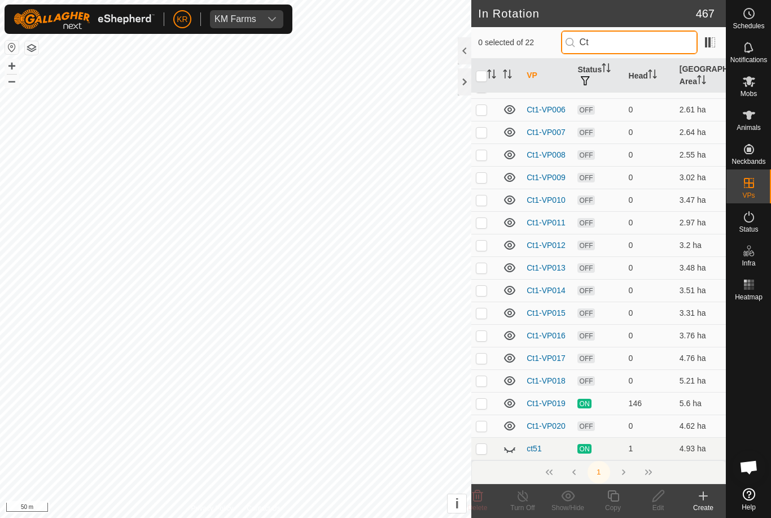
scroll to position [152, 0]
click at [546, 426] on tbody "Clover trials (14.48 ha) Ct1 OFF 0 1.6 ha Ct1-VP001 OFF 0 2.01 ha Ct1-VP002 OFF…" at bounding box center [598, 200] width 255 height 519
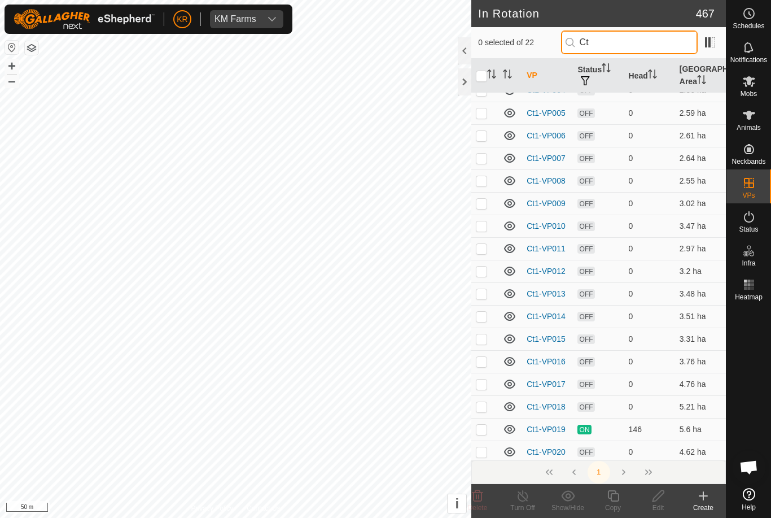
click at [646, 40] on input "Ct" at bounding box center [629, 42] width 137 height 24
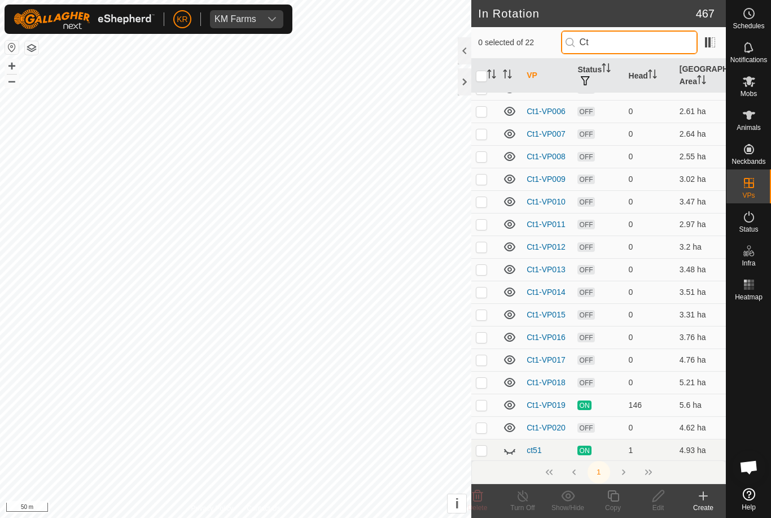
scroll to position [152, 0]
type input "C"
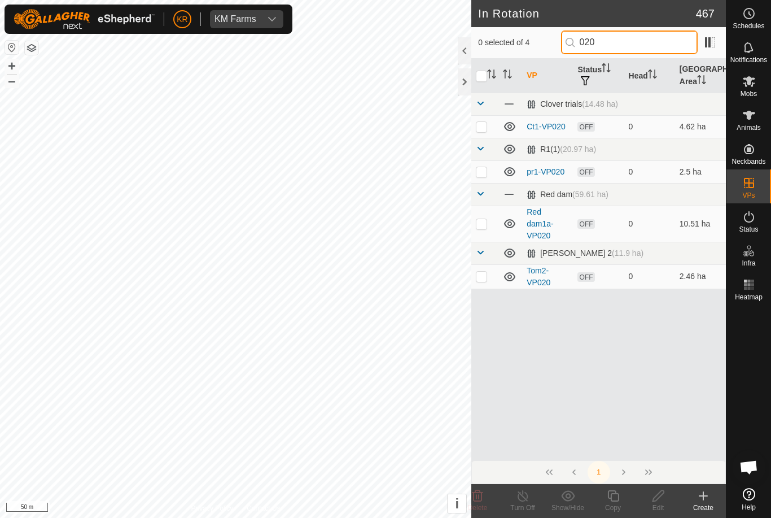
type input "020"
click at [485, 126] on p-checkbox at bounding box center [481, 126] width 11 height 9
checkbox input "true"
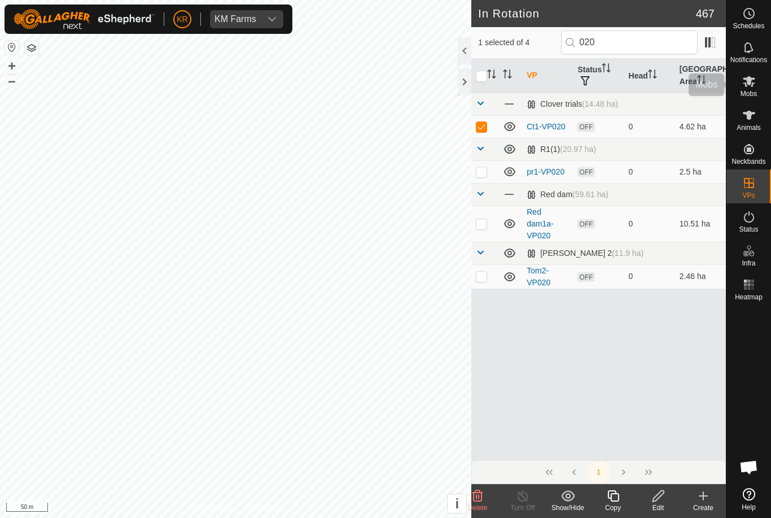
click at [749, 86] on icon at bounding box center [749, 82] width 14 height 14
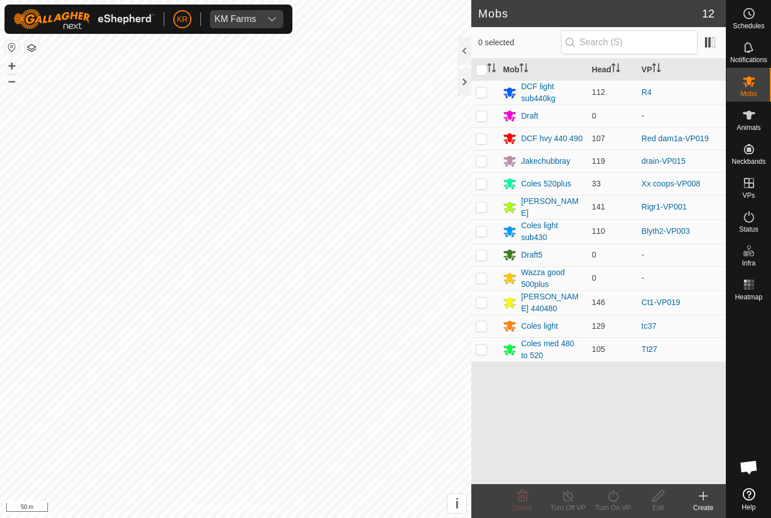
click at [756, 410] on div at bounding box center [749, 394] width 45 height 178
click at [476, 300] on p-checkbox at bounding box center [481, 302] width 11 height 9
checkbox input "true"
click at [610, 504] on div "Turn On VP" at bounding box center [612, 507] width 45 height 10
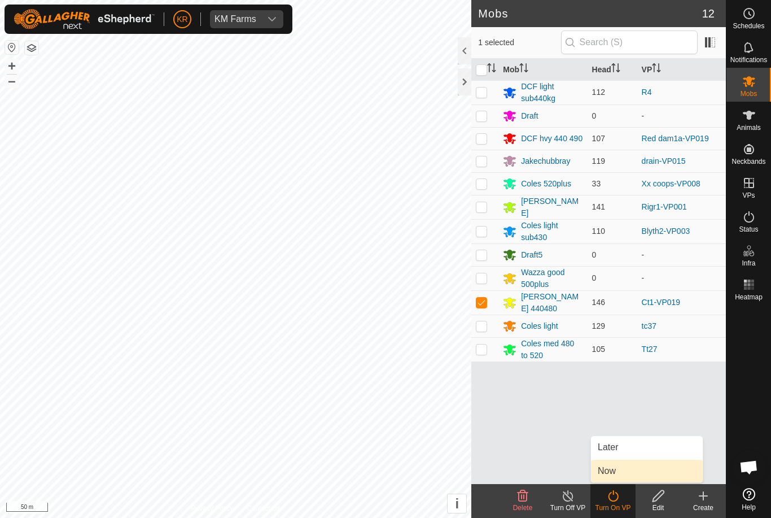
click at [625, 467] on link "Now" at bounding box center [647, 471] width 112 height 23
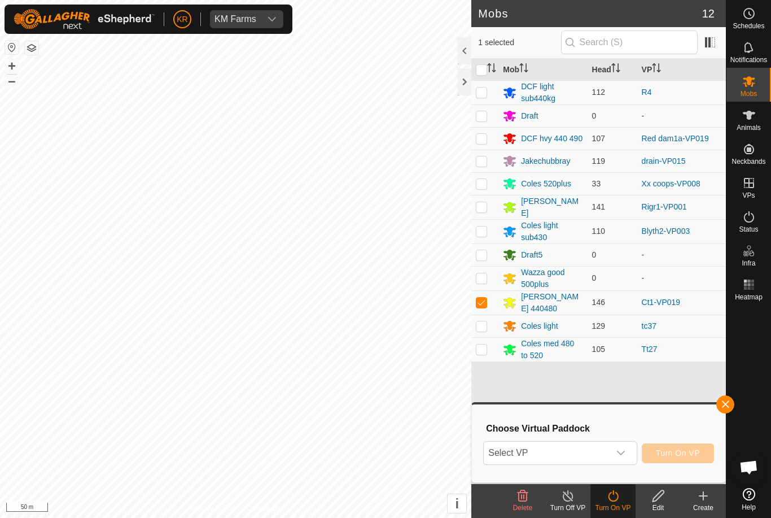
click at [598, 449] on span "Select VP" at bounding box center [546, 452] width 125 height 23
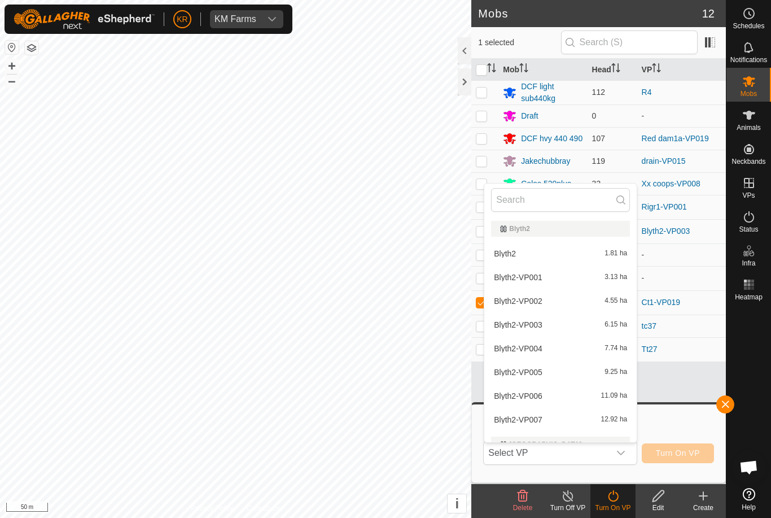
type input "0"
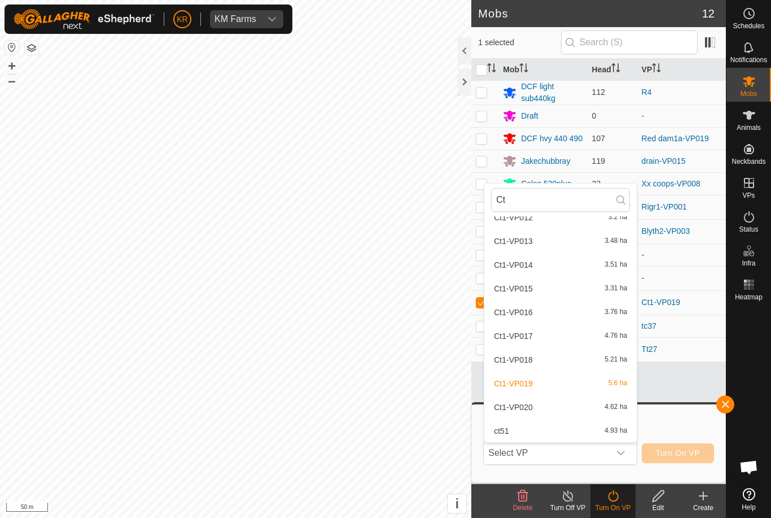
scroll to position [321, 0]
type input "Ct"
click at [544, 406] on div "Ct1-VP020 4.62 ha" at bounding box center [560, 407] width 139 height 14
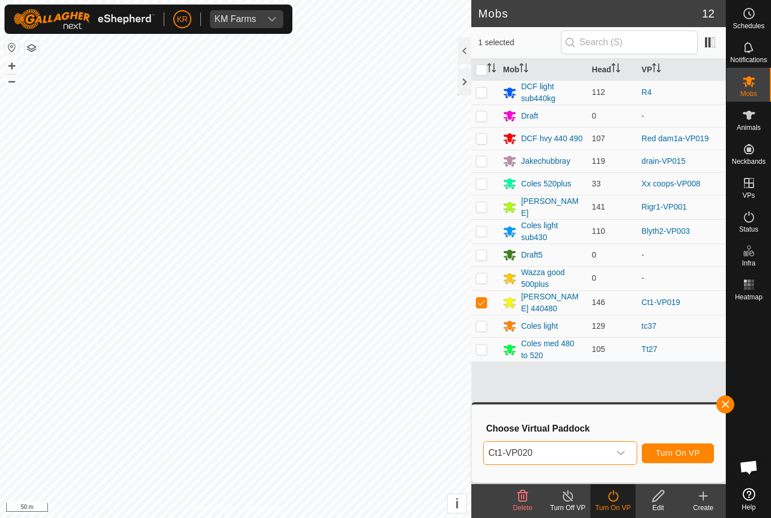
click at [686, 452] on span "Turn On VP" at bounding box center [678, 452] width 44 height 9
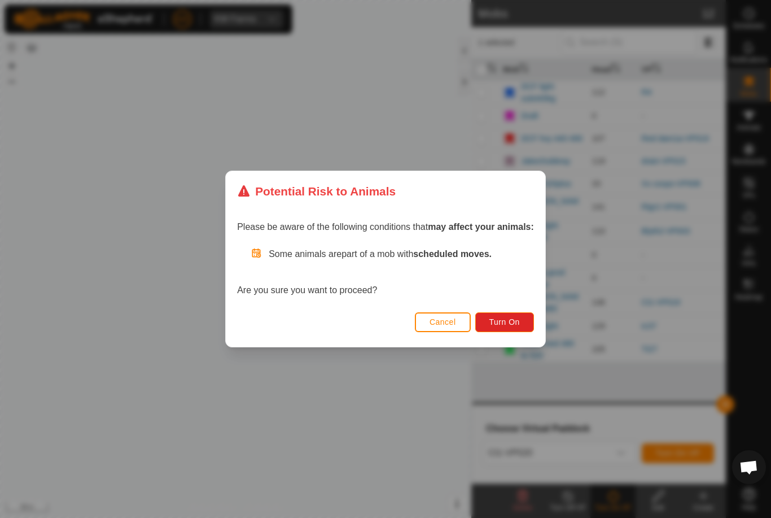
click at [511, 323] on span "Turn On" at bounding box center [504, 321] width 30 height 9
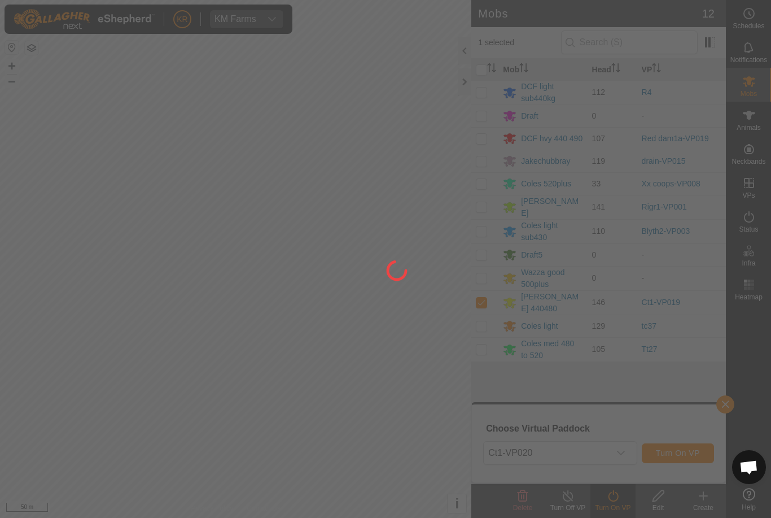
click at [48, 405] on div at bounding box center [385, 259] width 771 height 518
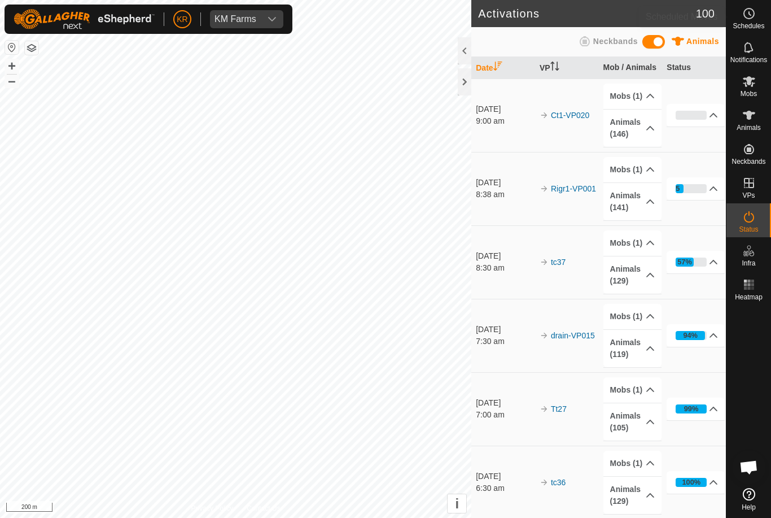
click at [763, 25] on span "Schedules" at bounding box center [749, 26] width 32 height 7
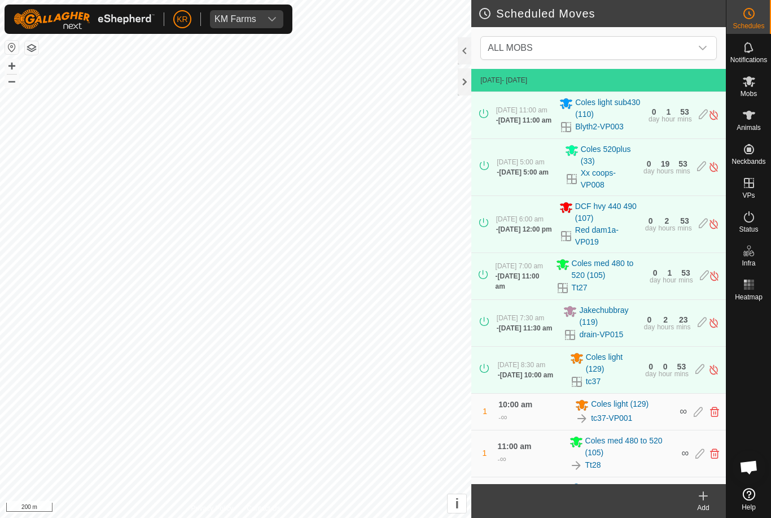
click at [671, 51] on span "ALL MOBS" at bounding box center [587, 48] width 208 height 23
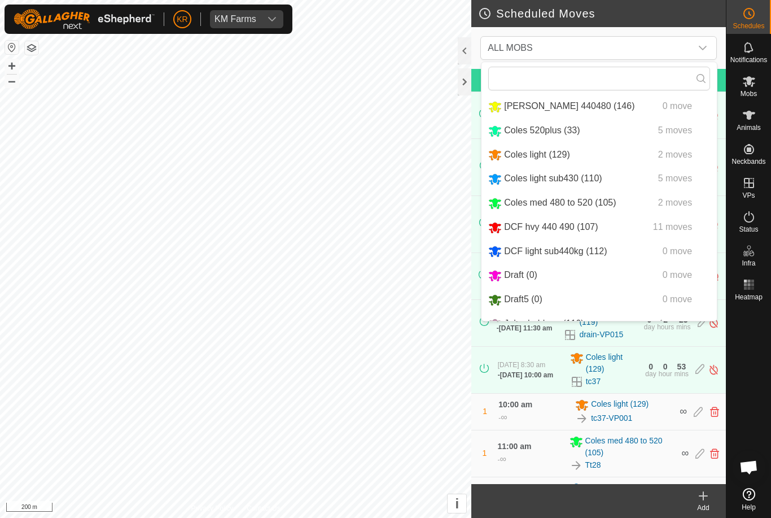
click at [603, 132] on div "Coles 520plus (33) 5 moves" at bounding box center [599, 131] width 222 height 14
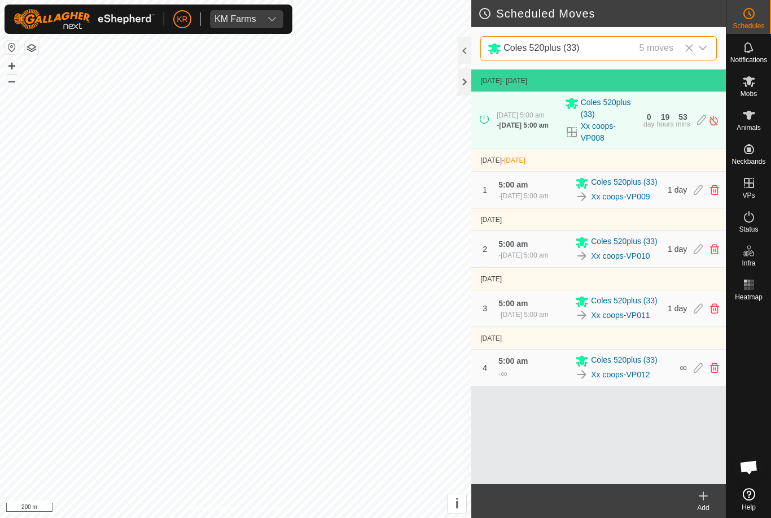
click at [667, 53] on div "5 moves" at bounding box center [657, 48] width 34 height 14
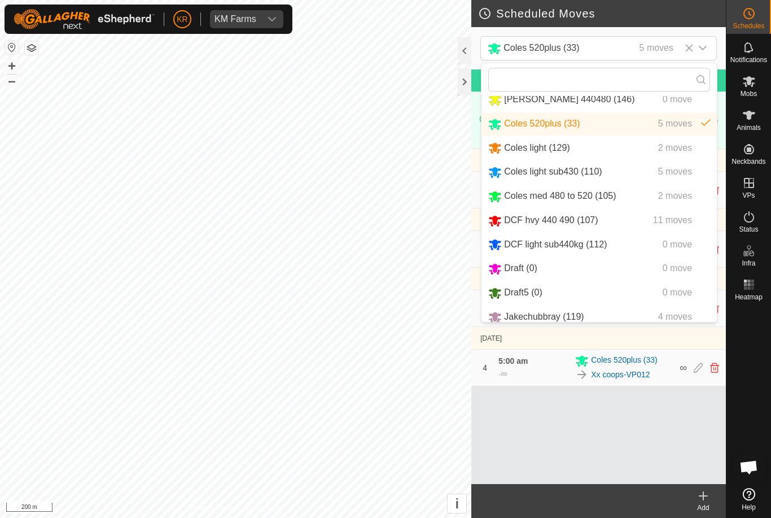
scroll to position [5, 0]
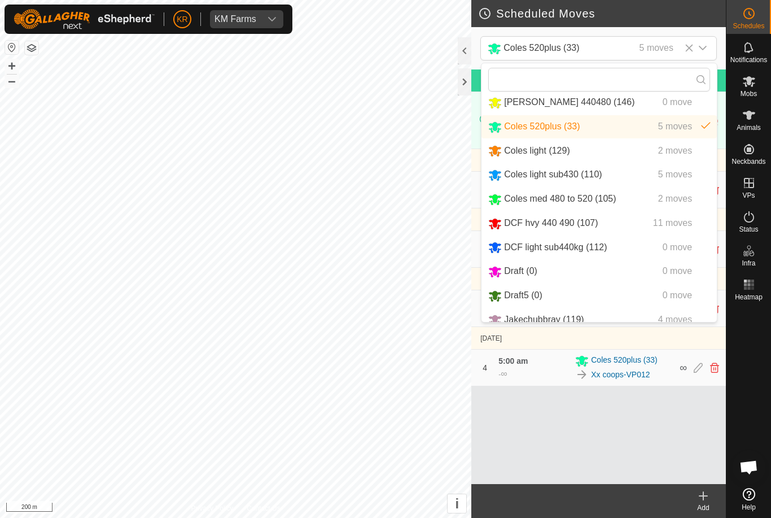
click at [611, 200] on span "Coles med 480 to 520 (105)" at bounding box center [560, 199] width 112 height 10
